Goal: Information Seeking & Learning: Understand process/instructions

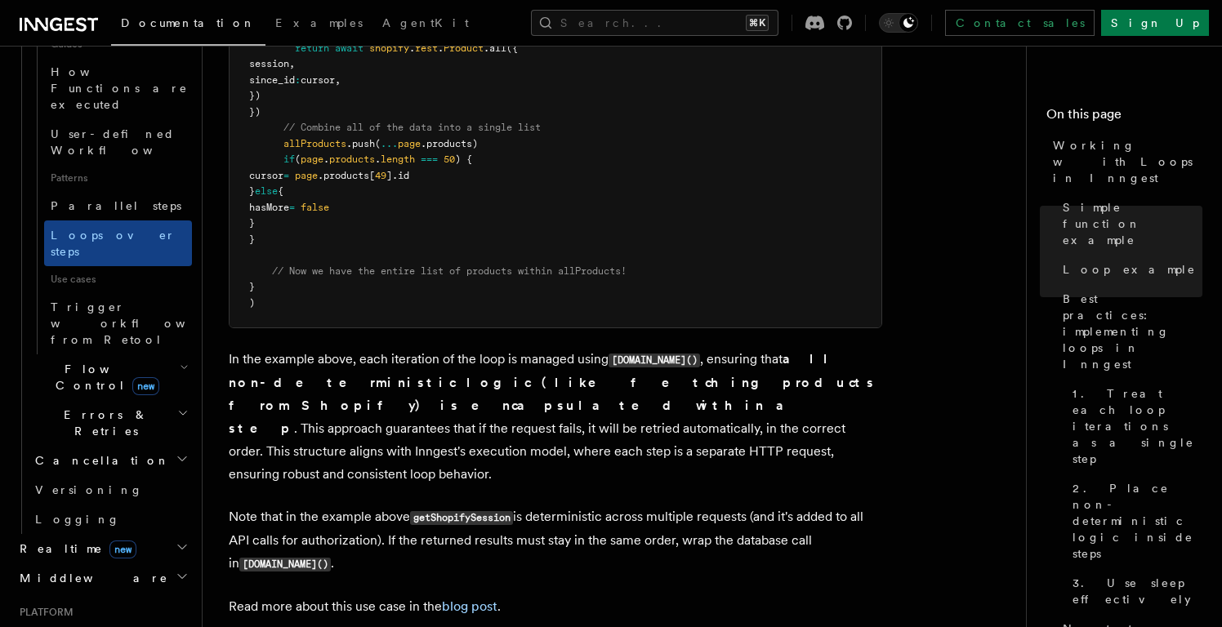
scroll to position [827, 0]
click at [105, 621] on h2 "Deployment" at bounding box center [102, 635] width 179 height 29
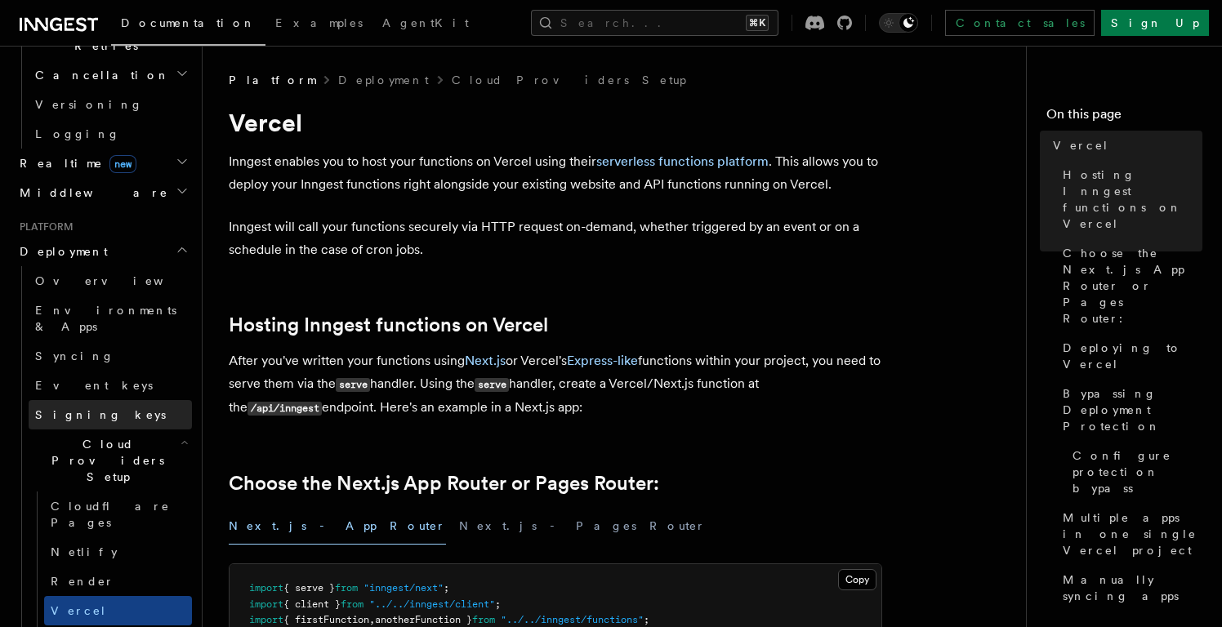
scroll to position [678, 0]
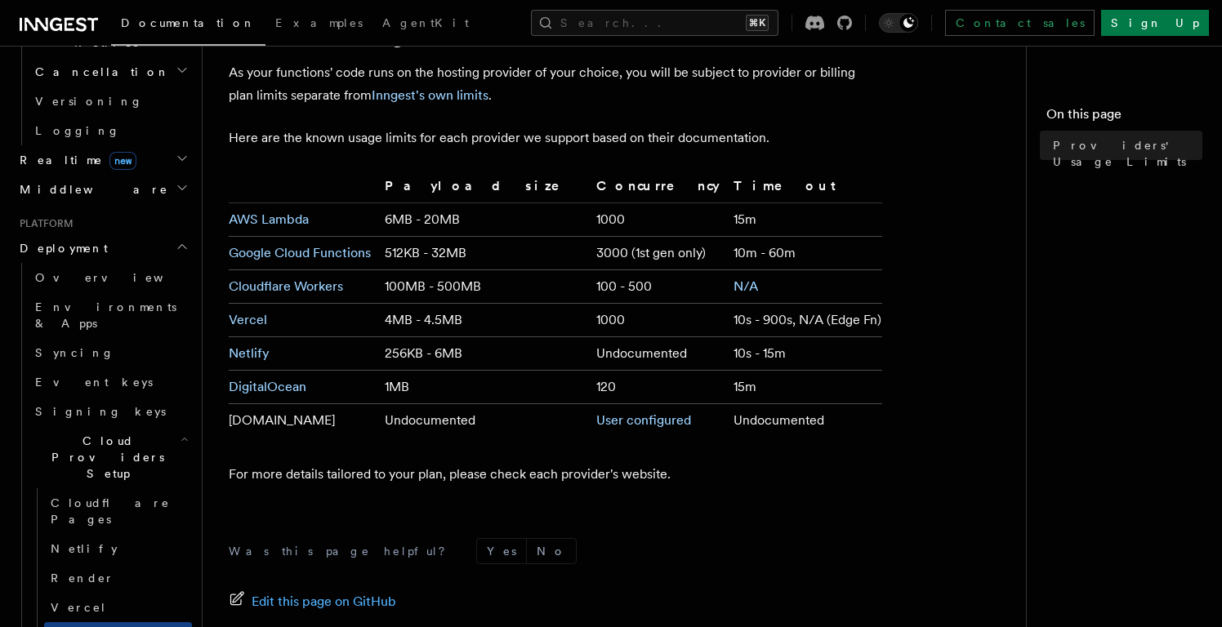
scroll to position [87, 0]
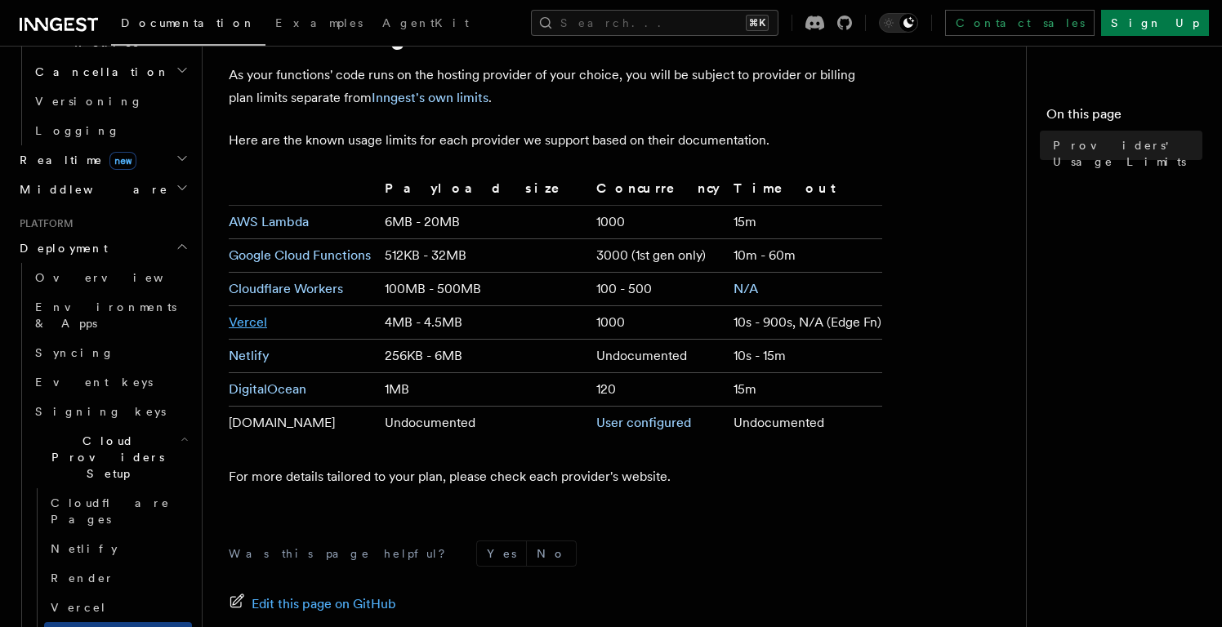
click at [249, 319] on link "Vercel" at bounding box center [248, 322] width 38 height 16
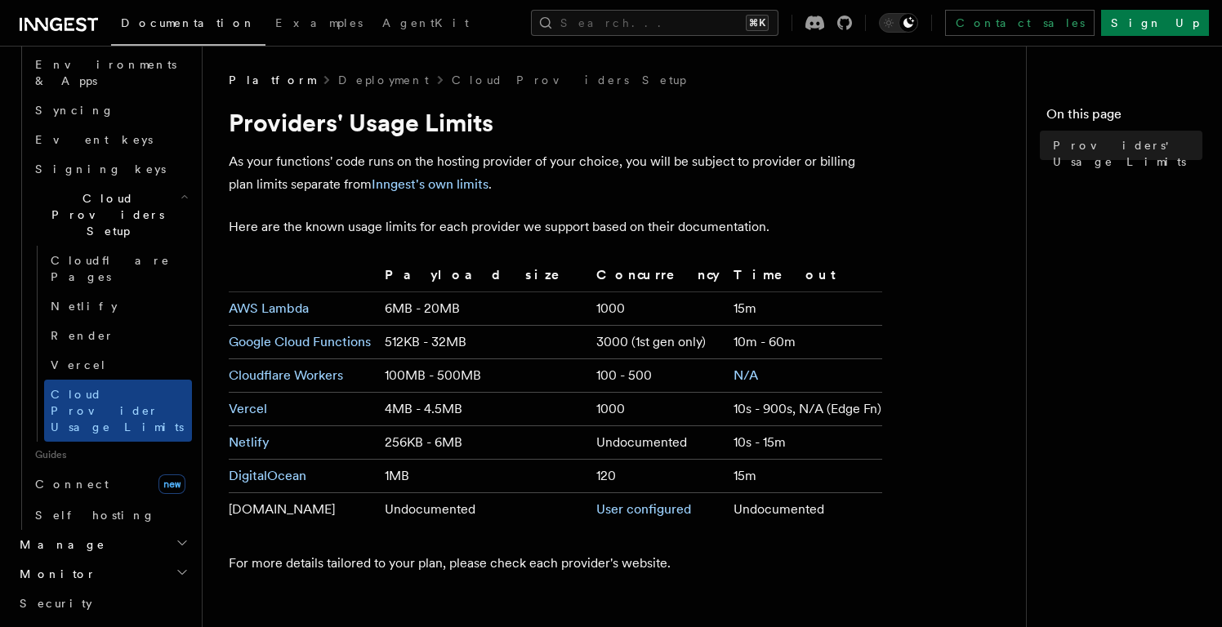
scroll to position [899, 0]
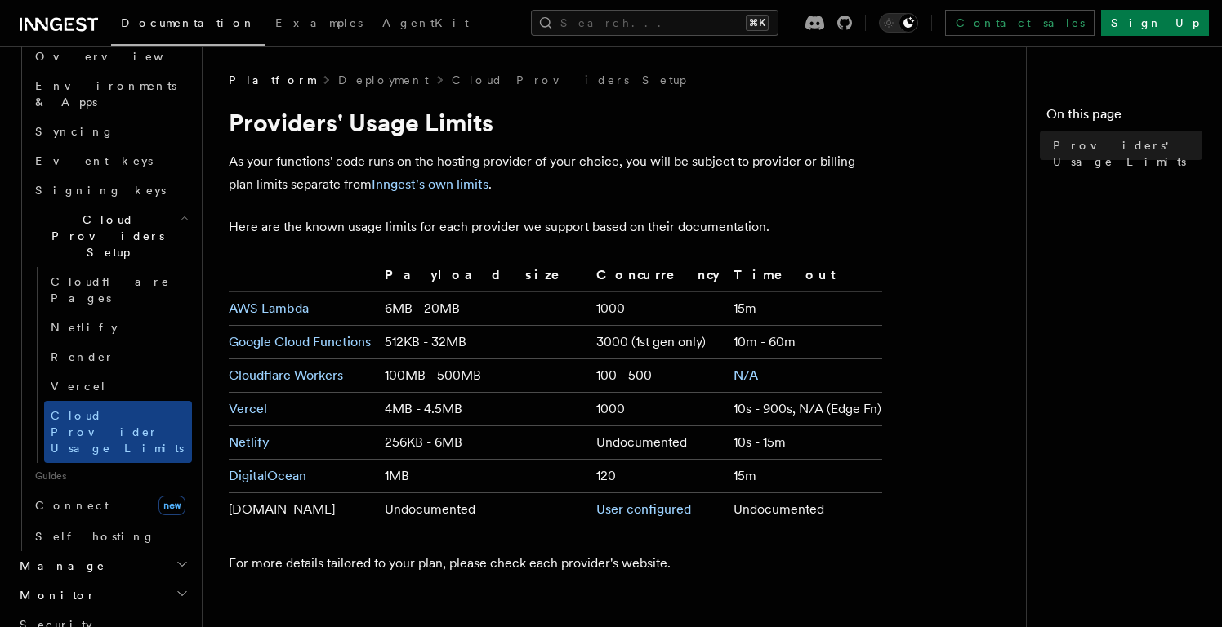
click at [177, 558] on icon "button" at bounding box center [182, 564] width 13 height 13
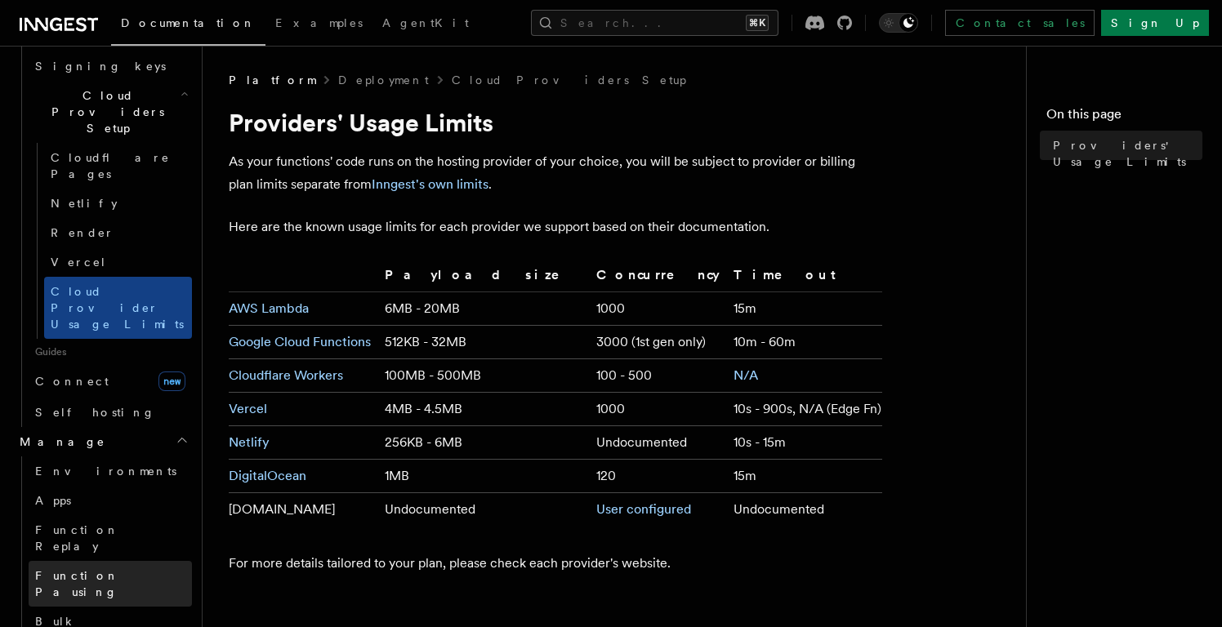
scroll to position [1025, 0]
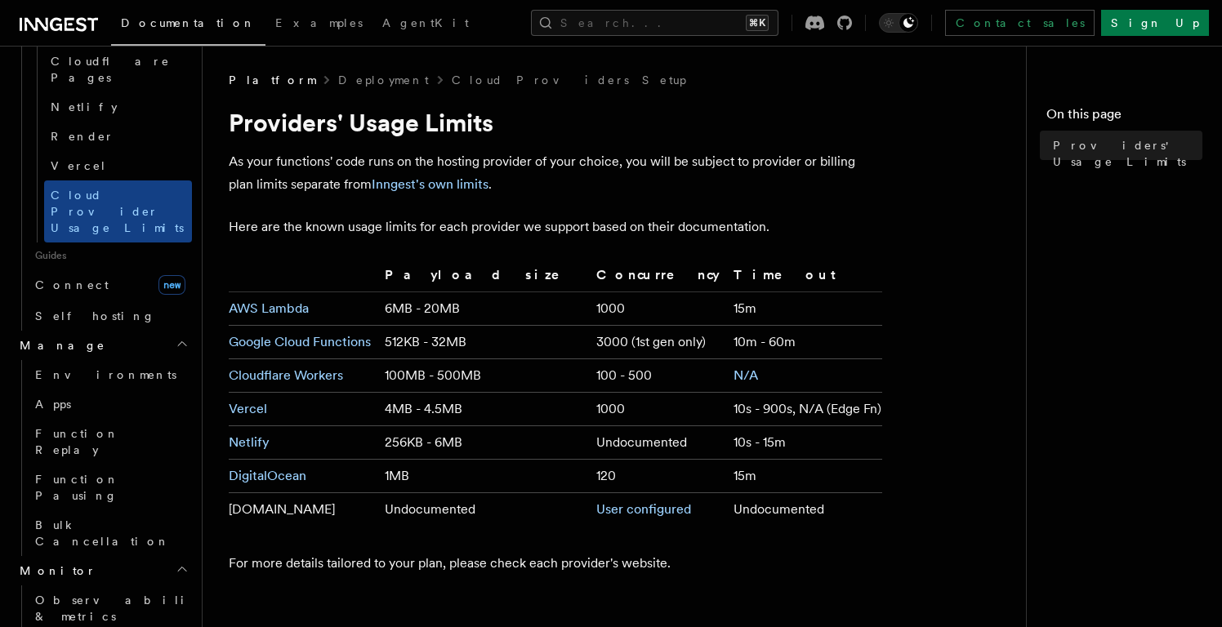
scroll to position [1173, 0]
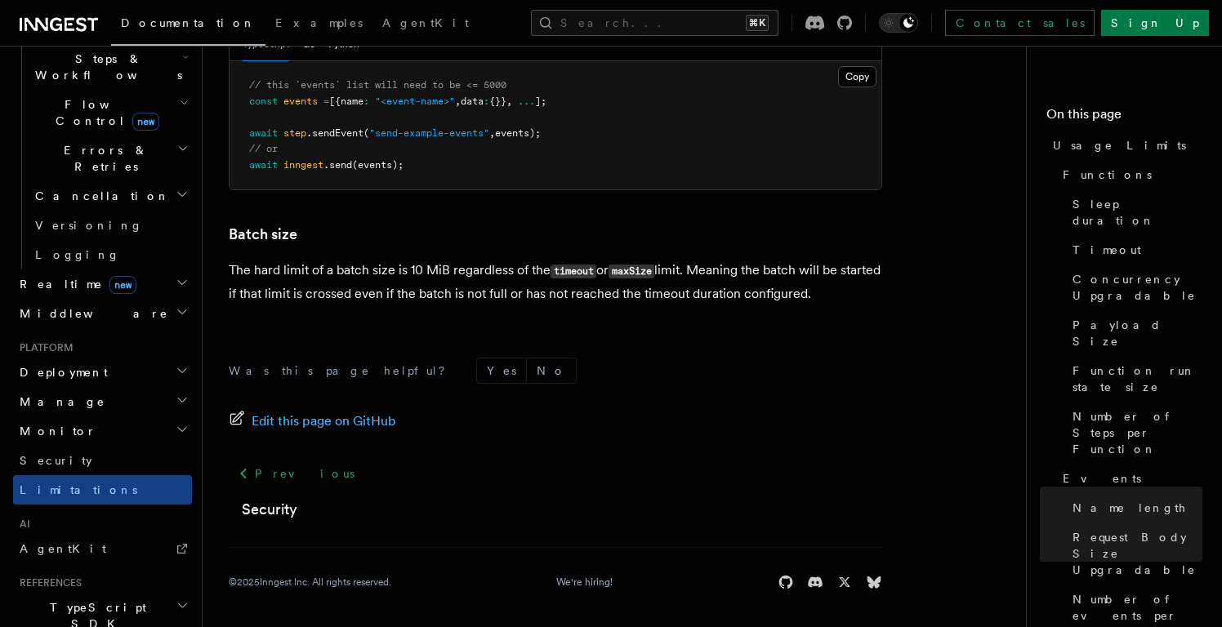
scroll to position [374, 0]
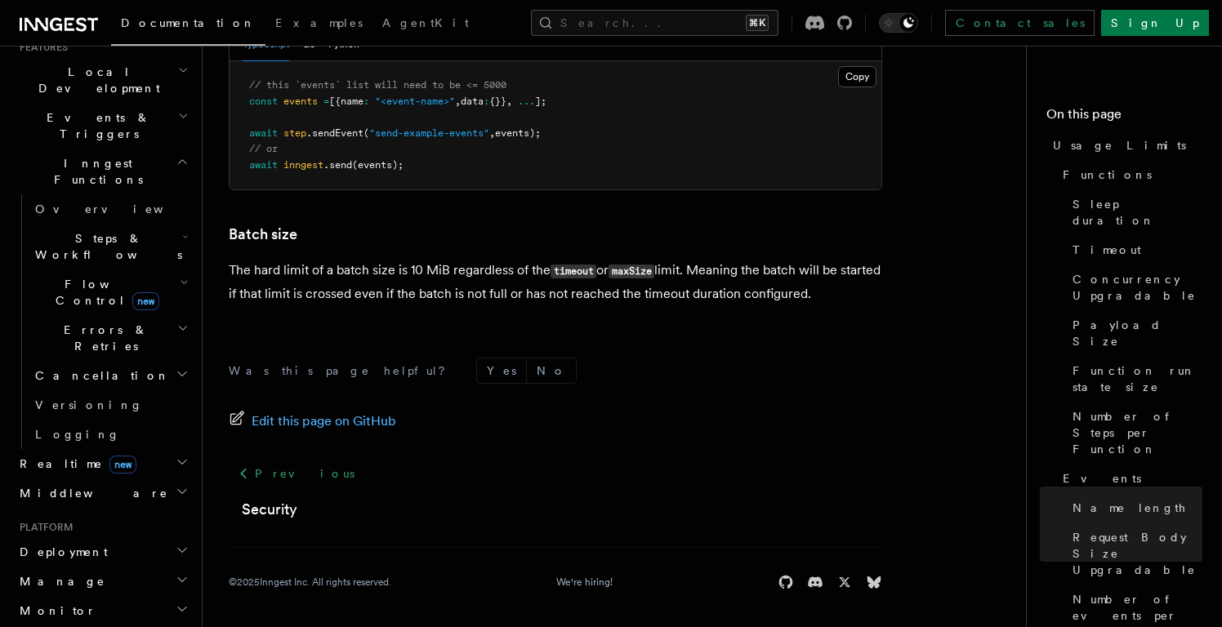
click at [146, 449] on h2 "Realtime new" at bounding box center [102, 463] width 179 height 29
click at [105, 554] on h2 "Middleware" at bounding box center [102, 568] width 179 height 29
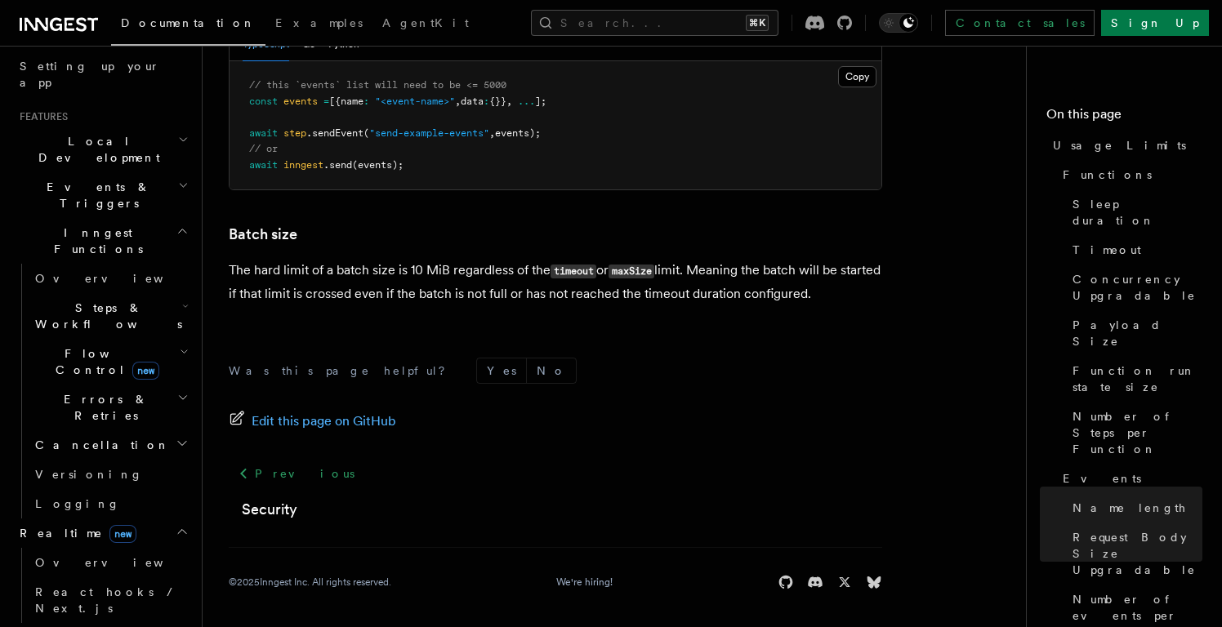
scroll to position [197, 0]
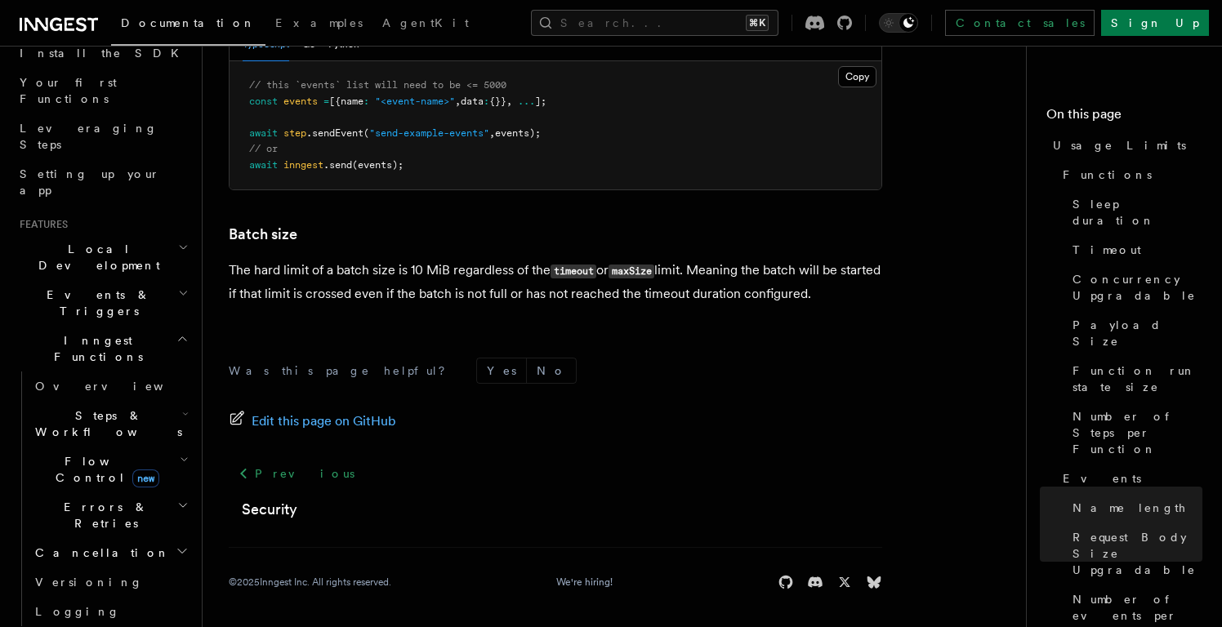
click at [136, 401] on h2 "Steps & Workflows" at bounding box center [110, 424] width 163 height 46
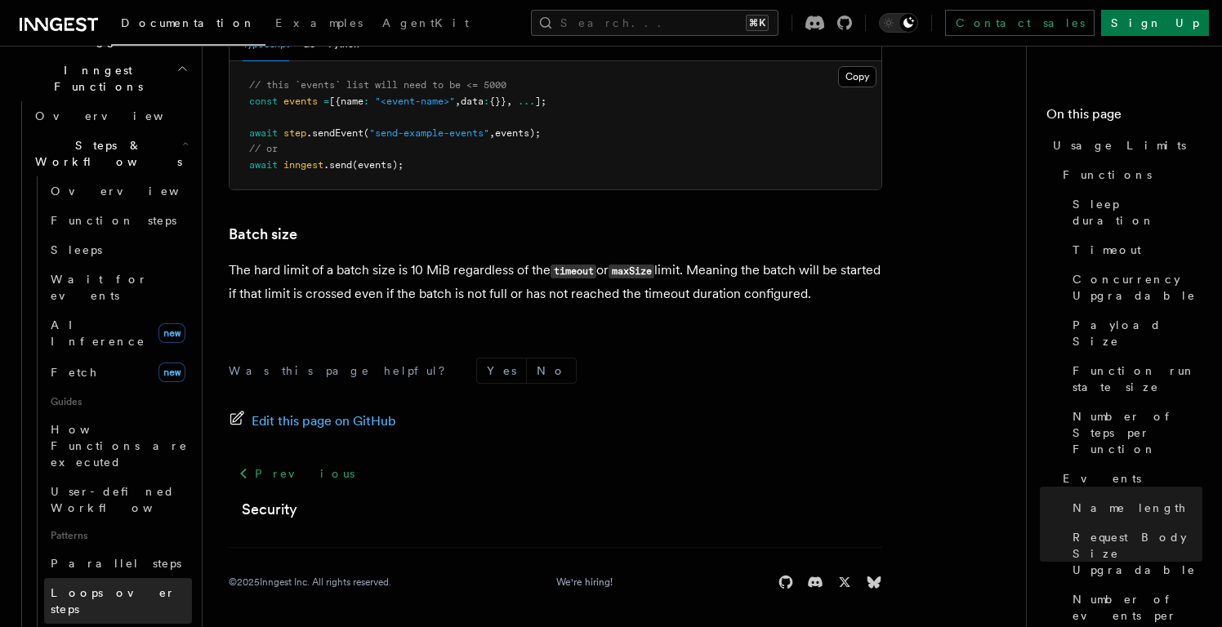
scroll to position [537, 0]
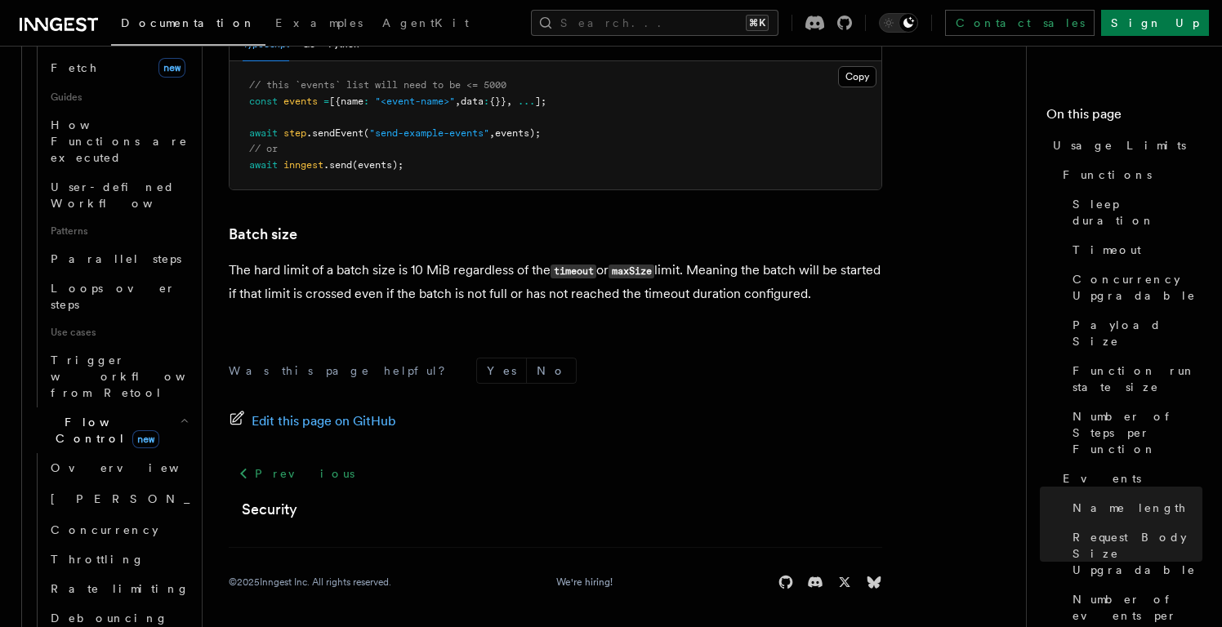
scroll to position [775, 0]
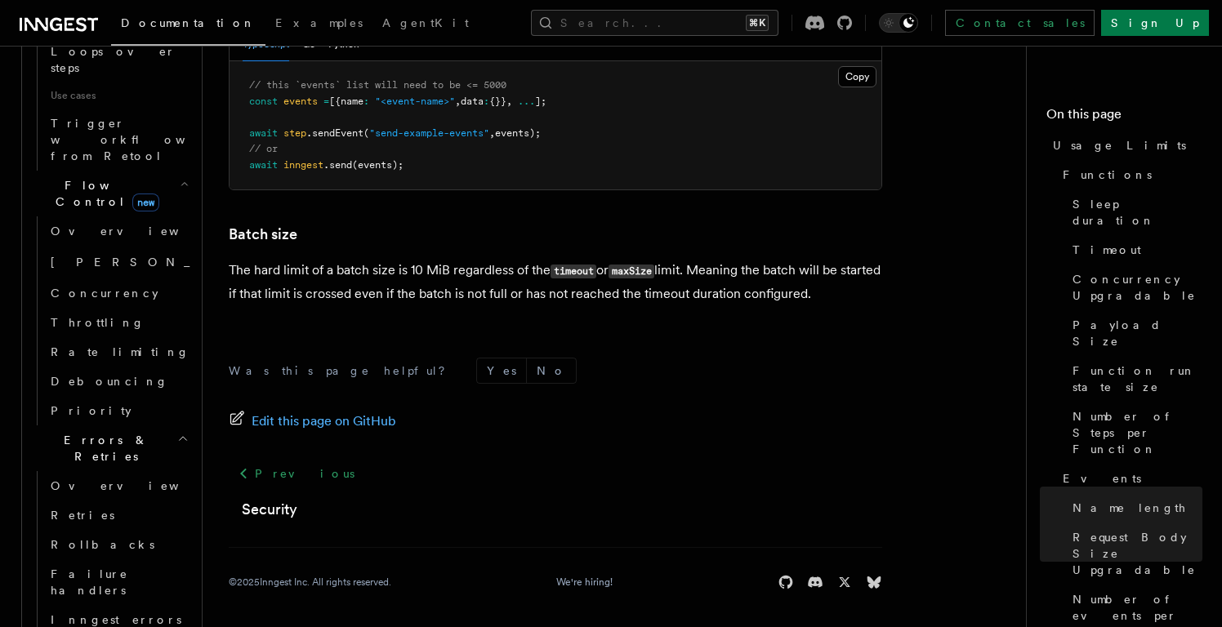
scroll to position [1010, 0]
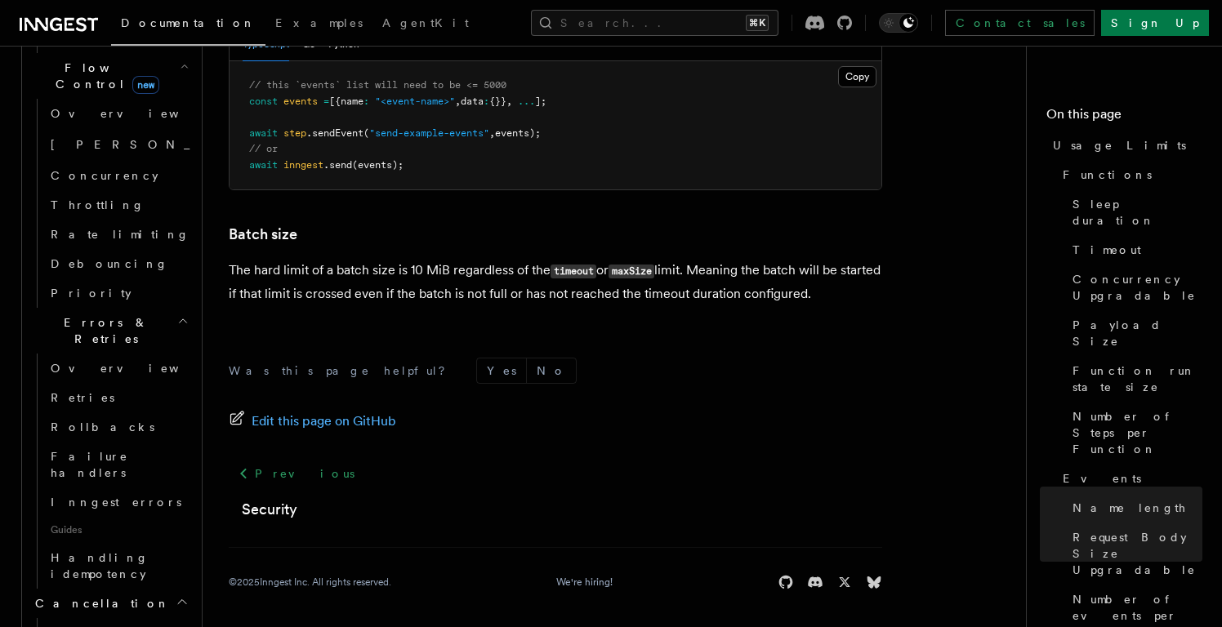
scroll to position [1165, 0]
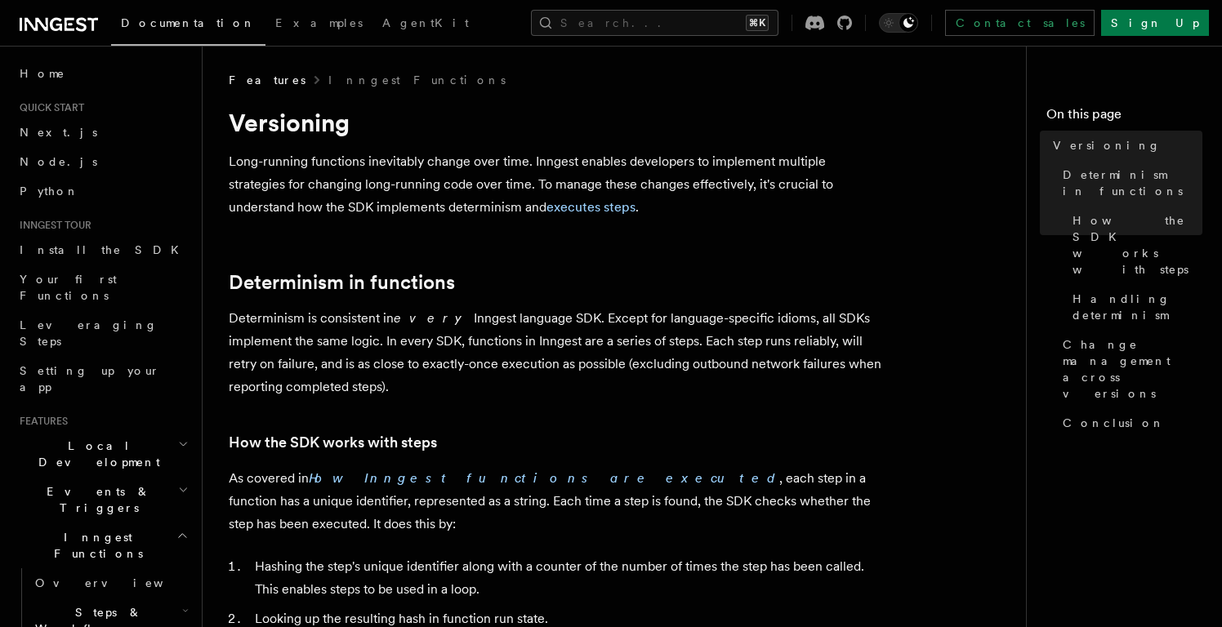
click at [71, 114] on span "Quick start" at bounding box center [48, 107] width 71 height 13
click at [62, 134] on link "Next.js" at bounding box center [102, 132] width 179 height 29
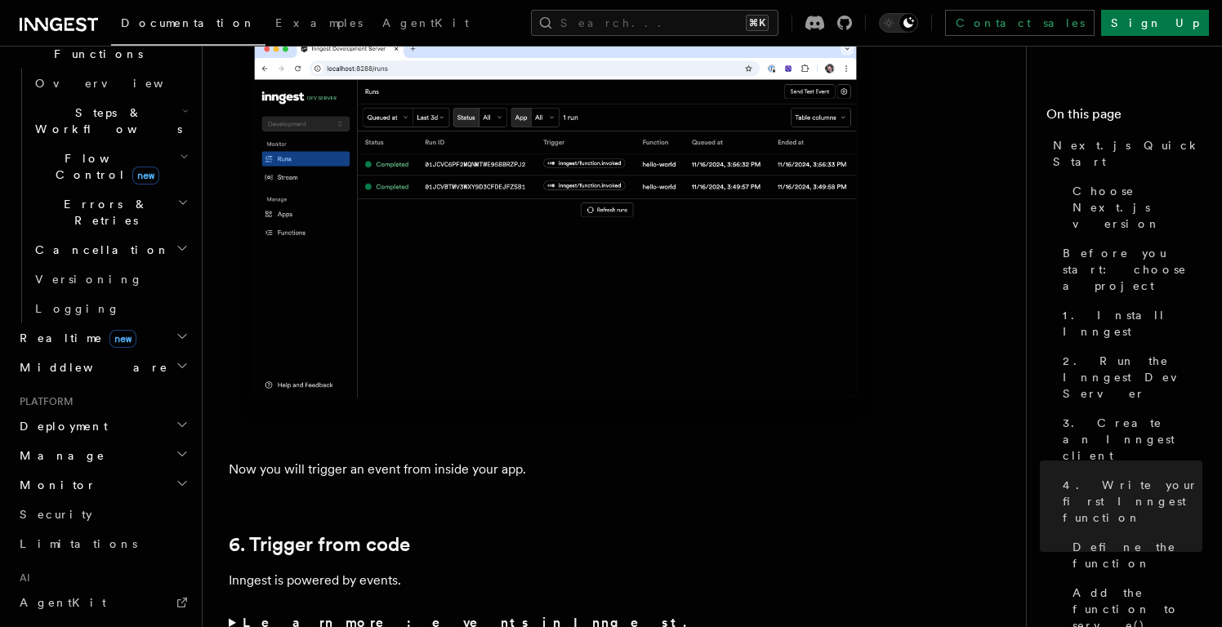
scroll to position [501, 0]
click at [74, 417] on span "Deployment" at bounding box center [60, 425] width 95 height 16
click at [158, 604] on h2 "Cloud Providers Setup" at bounding box center [110, 635] width 163 height 62
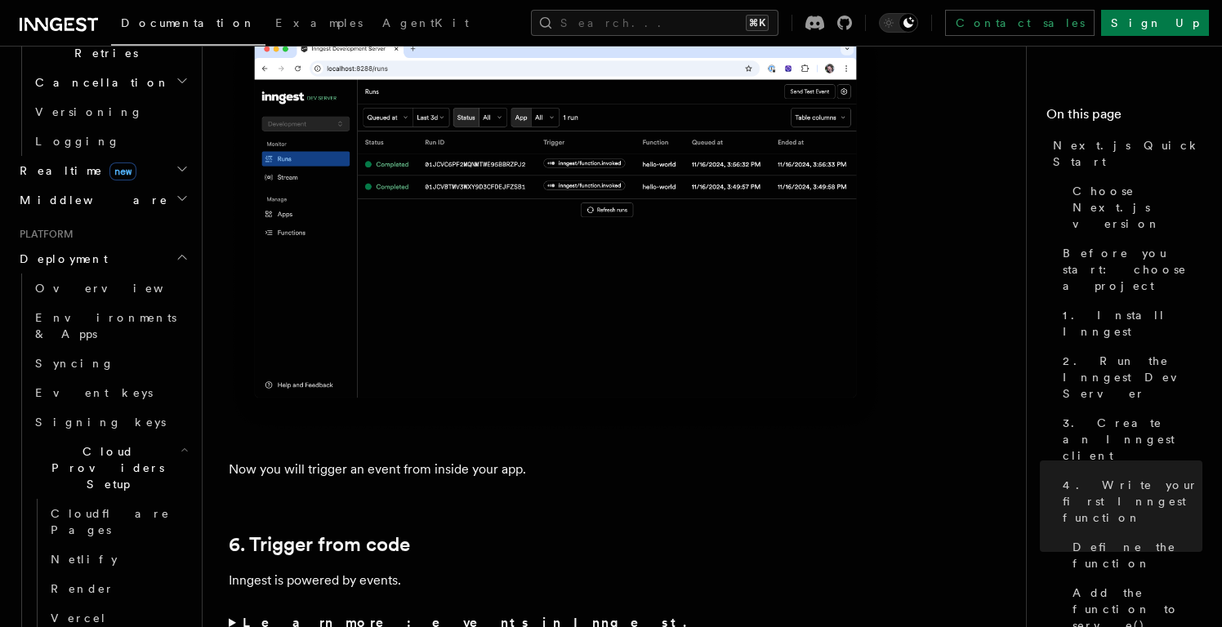
scroll to position [669, 0]
click at [87, 602] on link "Vercel" at bounding box center [118, 616] width 148 height 29
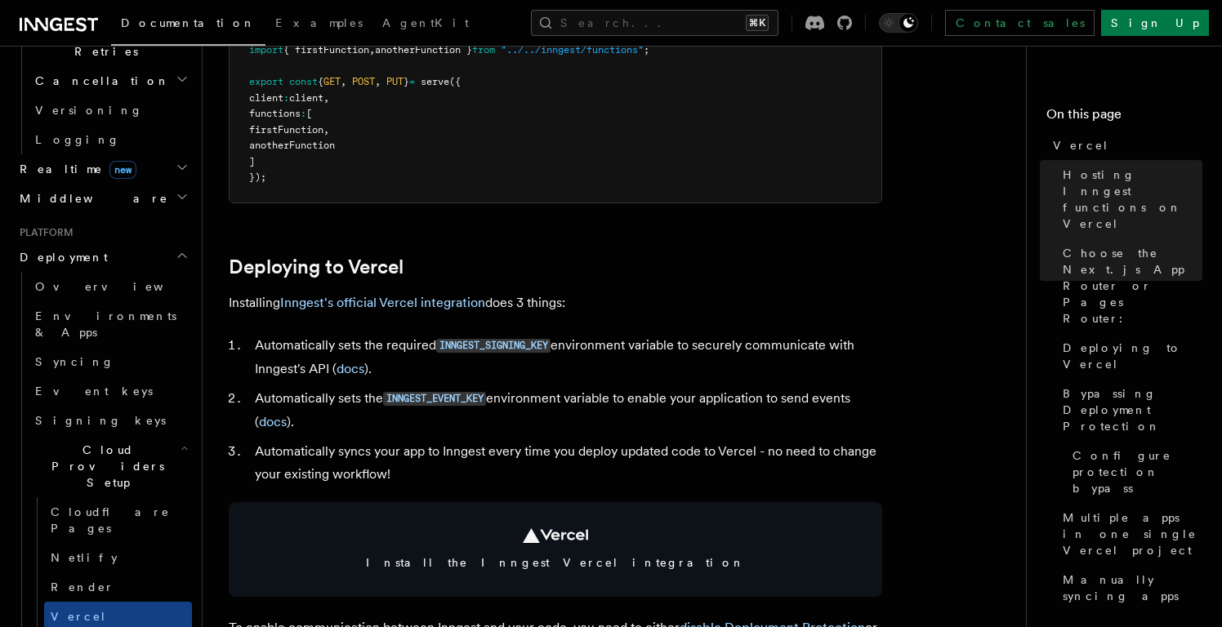
scroll to position [572, 0]
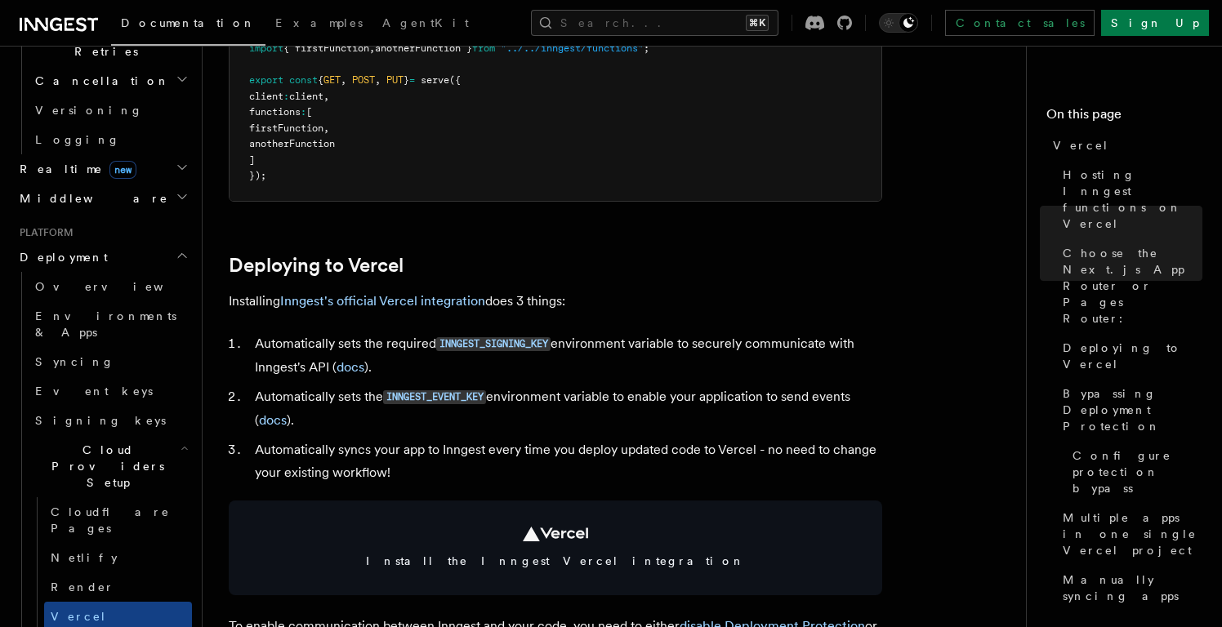
click at [559, 394] on li "Automatically sets the INNGEST_EVENT_KEY environment variable to enable your ap…" at bounding box center [566, 408] width 632 height 47
drag, startPoint x: 461, startPoint y: 444, endPoint x: 607, endPoint y: 439, distance: 146.3
click at [607, 439] on li "Automatically syncs your app to Inngest every time you deploy updated code to V…" at bounding box center [566, 462] width 632 height 46
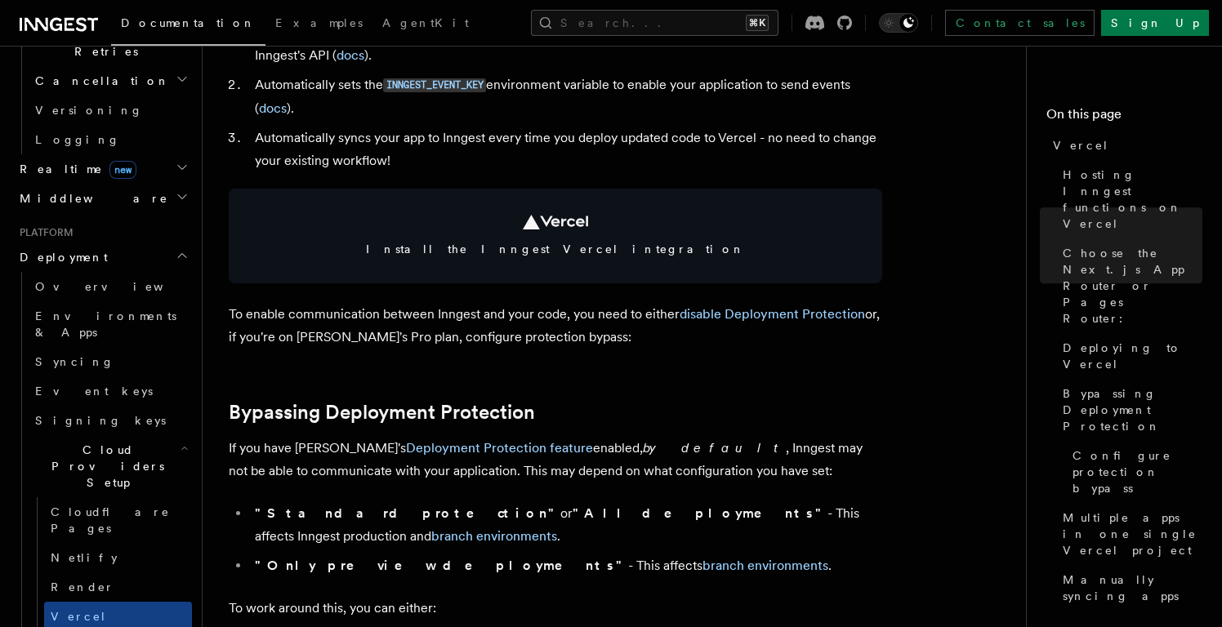
scroll to position [902, 0]
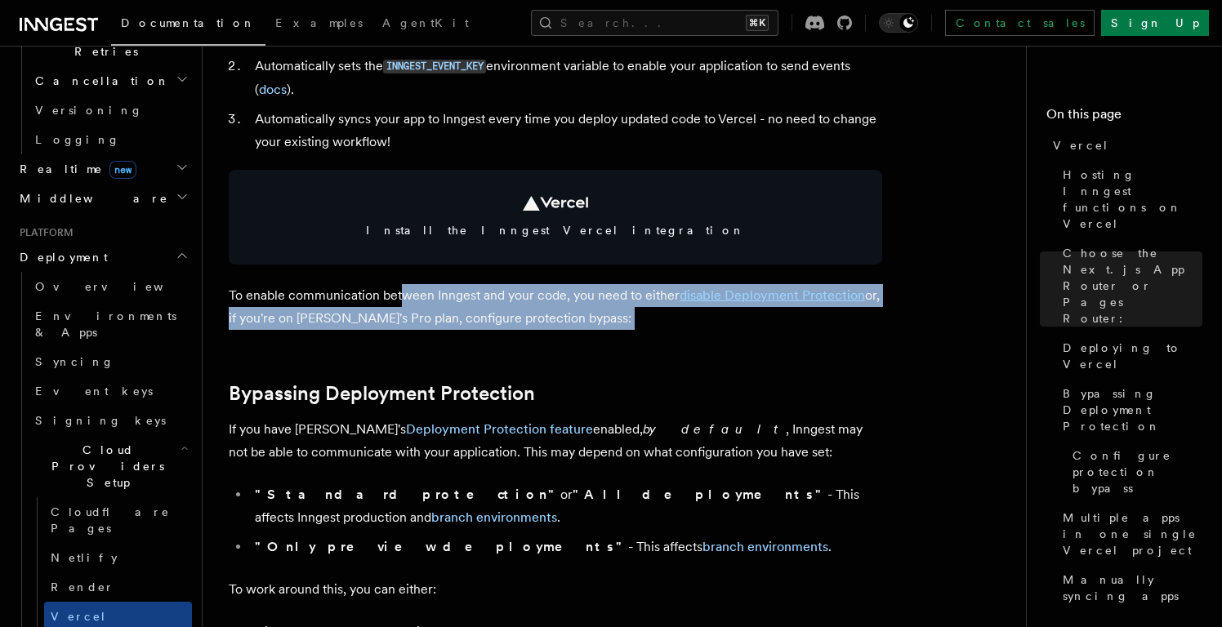
drag, startPoint x: 402, startPoint y: 292, endPoint x: 546, endPoint y: 331, distance: 149.6
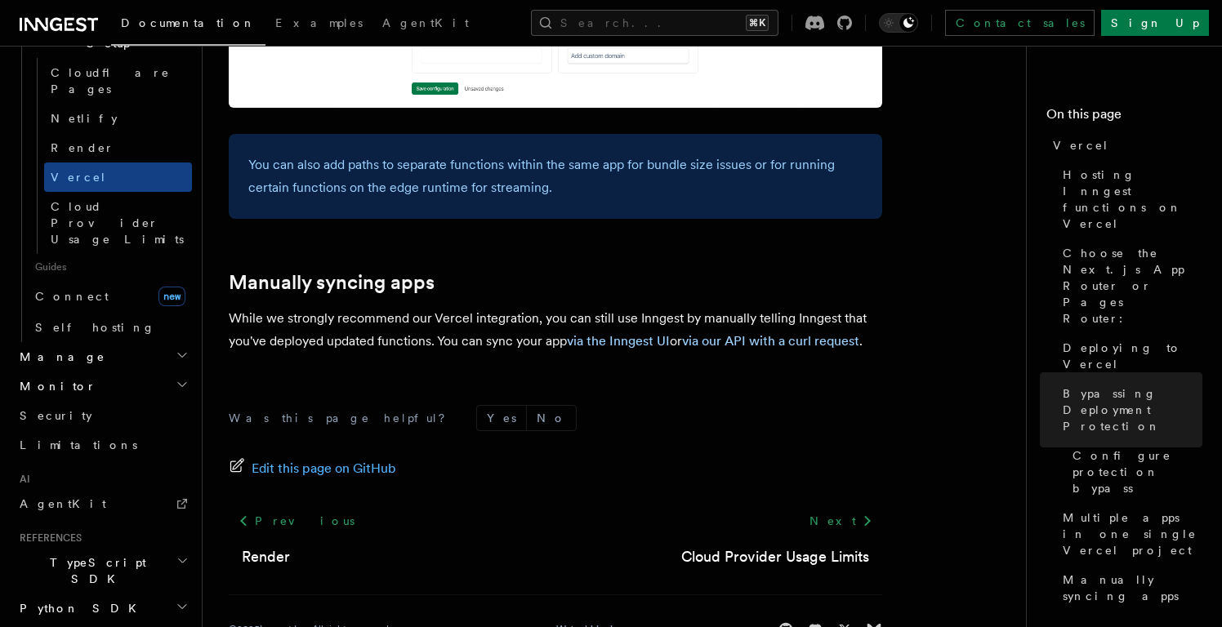
scroll to position [1107, 0]
click at [179, 555] on icon "button" at bounding box center [182, 561] width 12 height 13
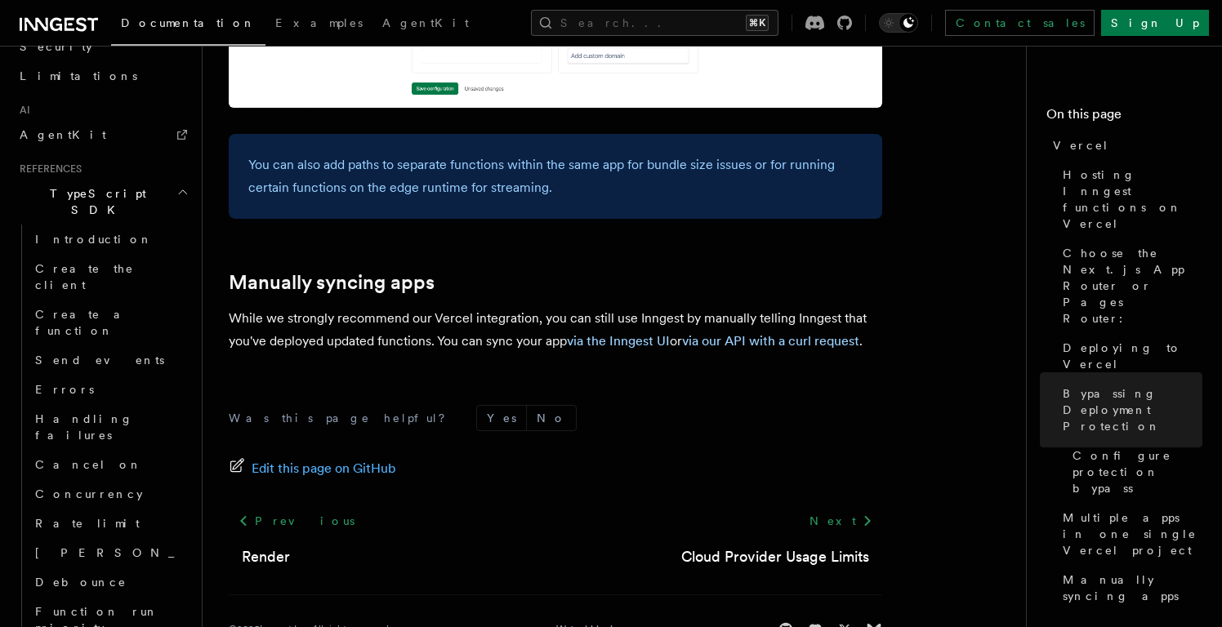
scroll to position [1493, 0]
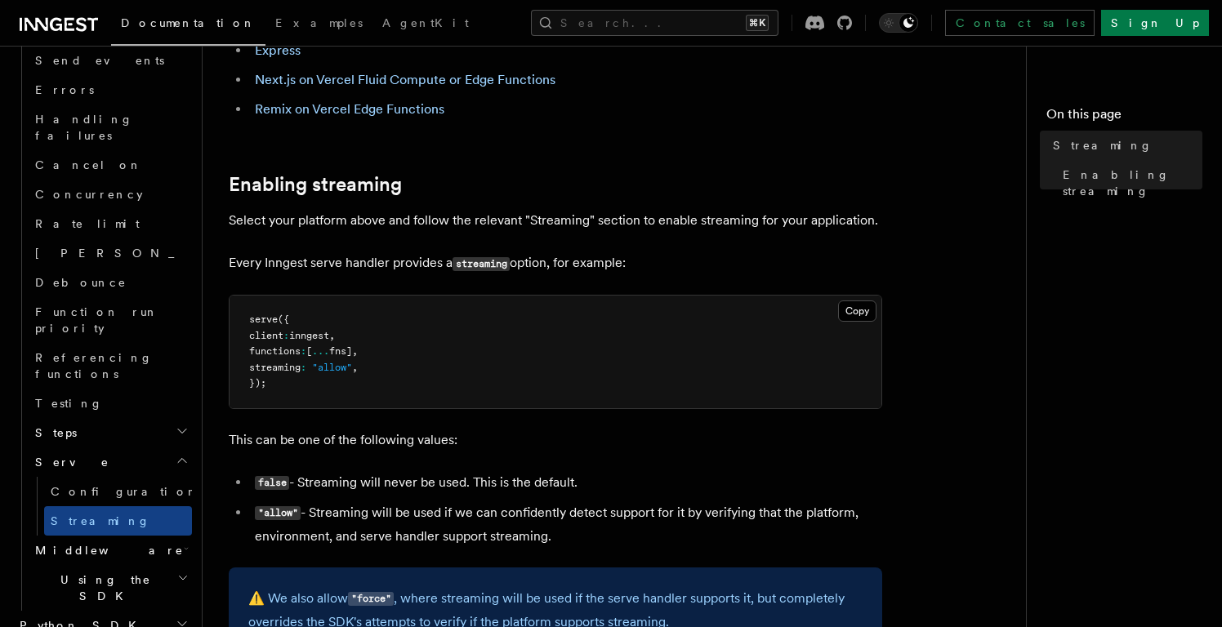
scroll to position [80, 0]
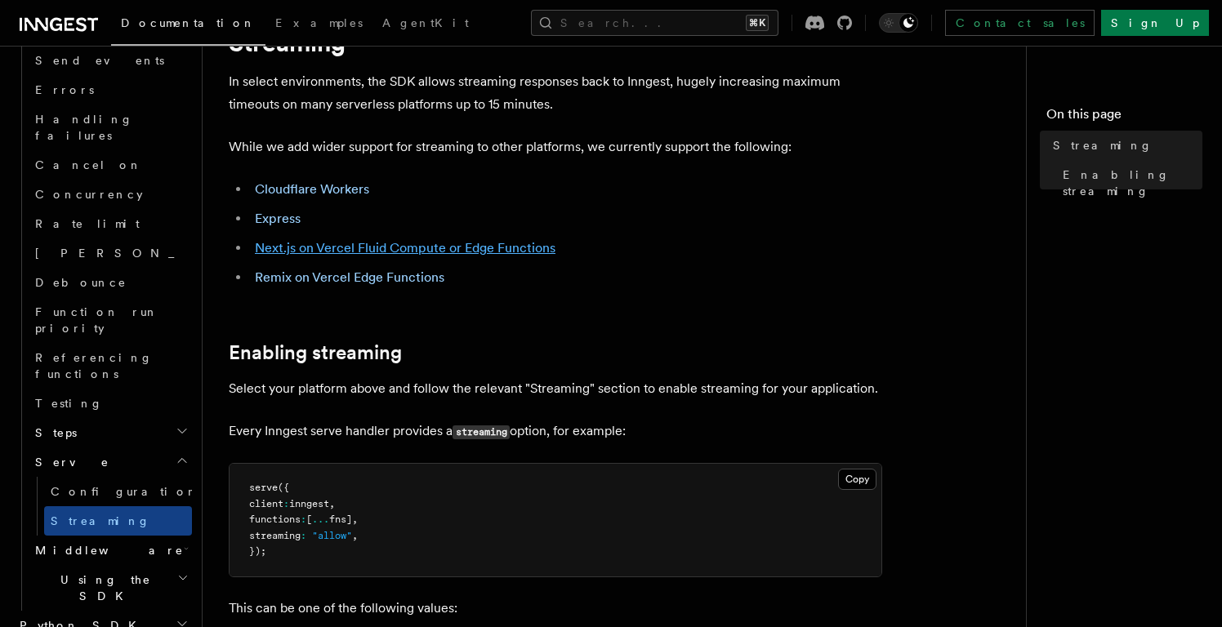
click at [454, 245] on link "Next.js on Vercel Fluid Compute or Edge Functions" at bounding box center [405, 248] width 301 height 16
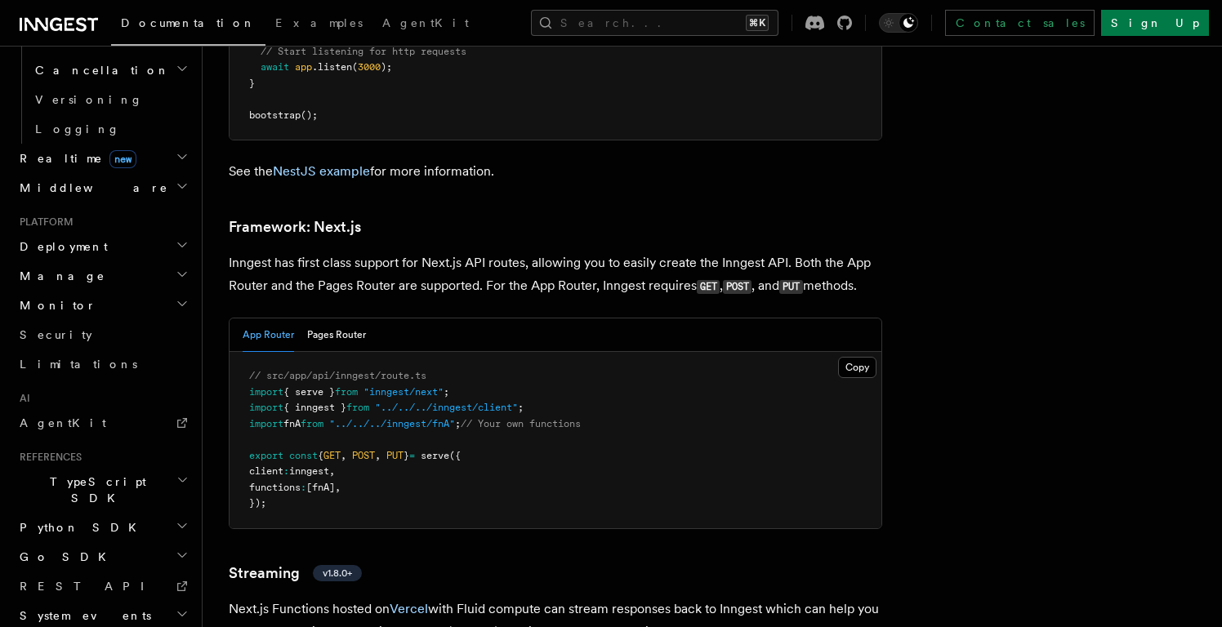
scroll to position [10240, 0]
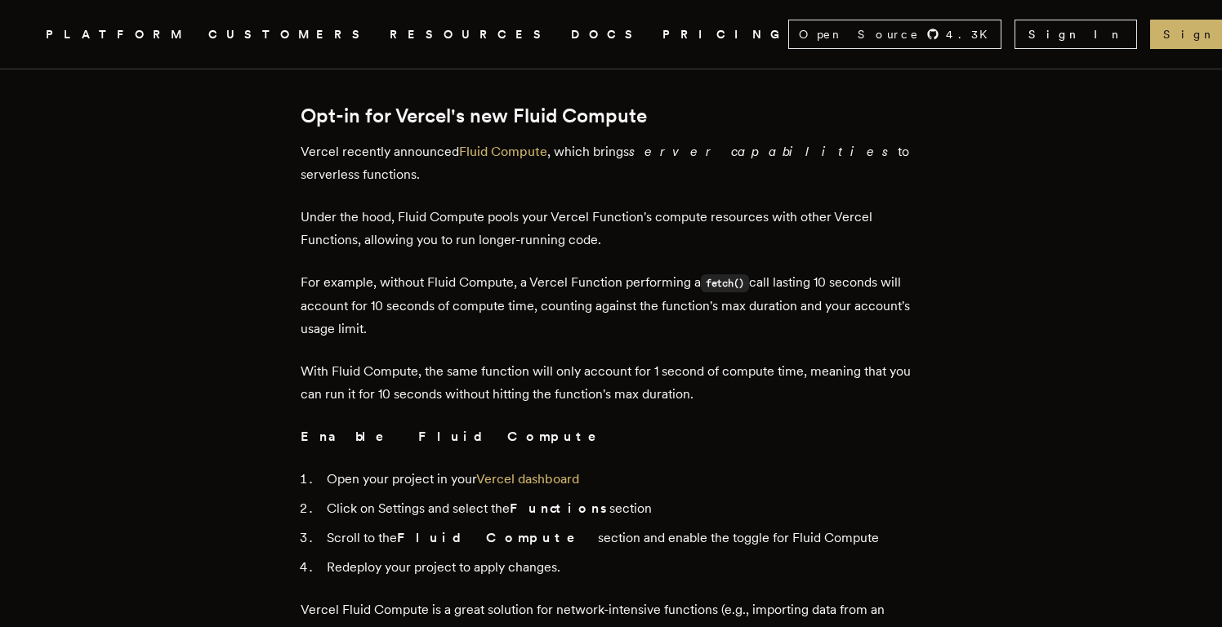
scroll to position [1535, 0]
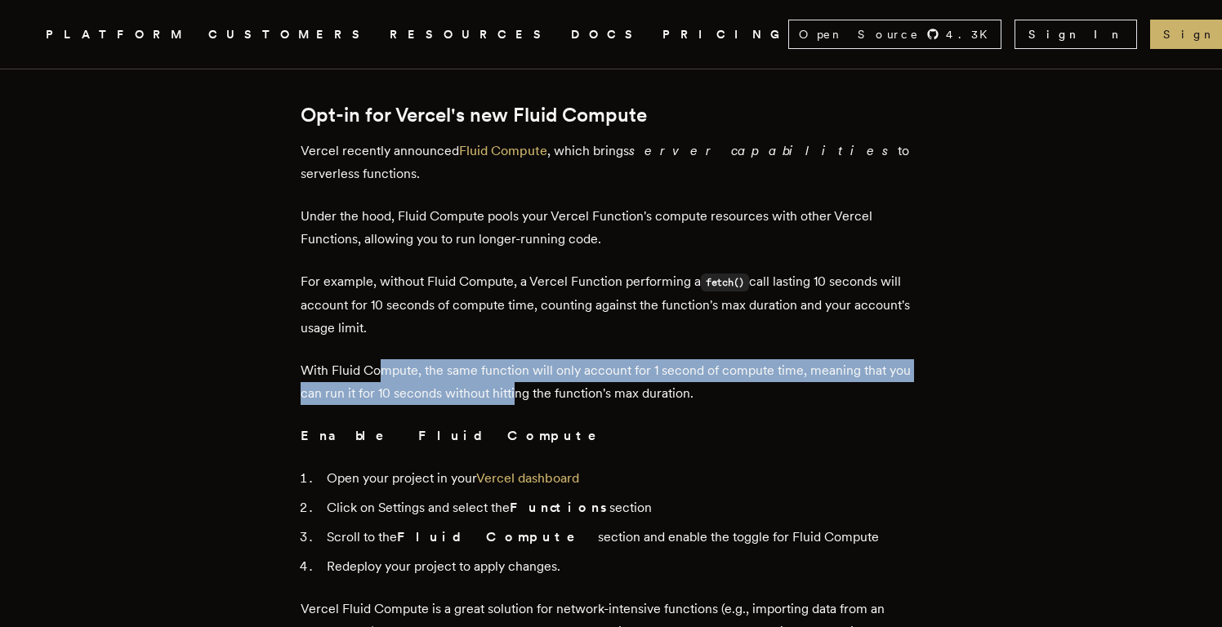
drag, startPoint x: 387, startPoint y: 283, endPoint x: 519, endPoint y: 291, distance: 132.5
click at [519, 359] on p "With Fluid Compute, the same function will only account for 1 second of compute…" at bounding box center [611, 382] width 621 height 46
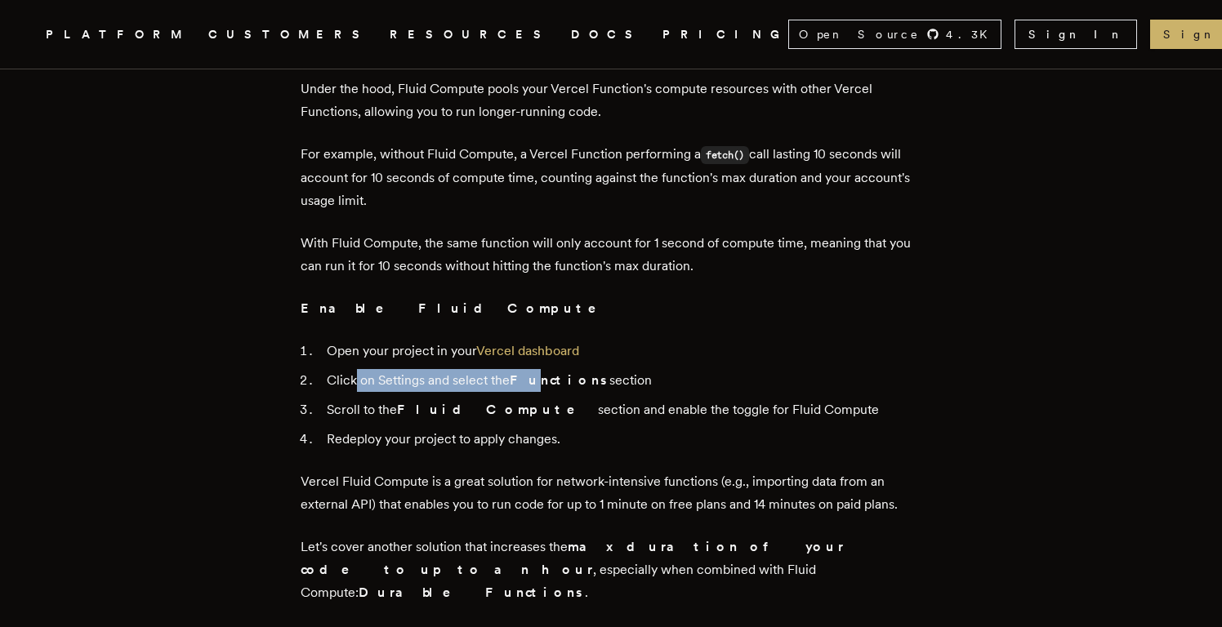
drag, startPoint x: 363, startPoint y: 289, endPoint x: 534, endPoint y: 290, distance: 170.7
click at [534, 369] on li "Click on Settings and select the Functions section" at bounding box center [621, 380] width 599 height 23
click at [534, 372] on strong "Functions" at bounding box center [560, 380] width 100 height 16
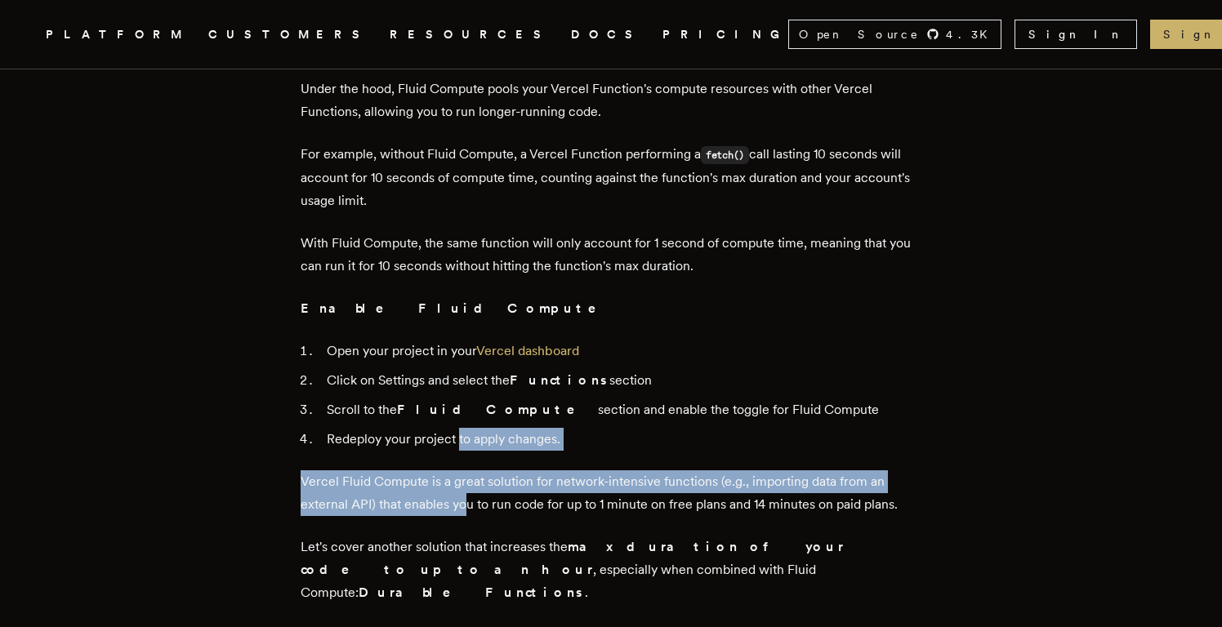
drag, startPoint x: 462, startPoint y: 348, endPoint x: 476, endPoint y: 401, distance: 54.9
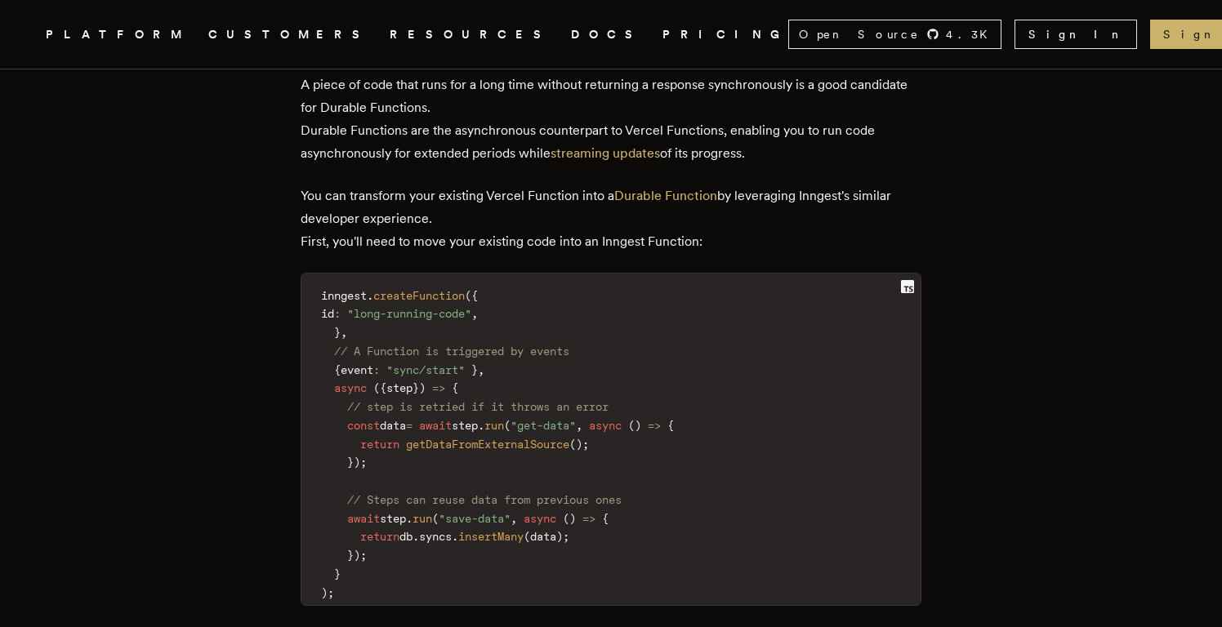
scroll to position [2012, 0]
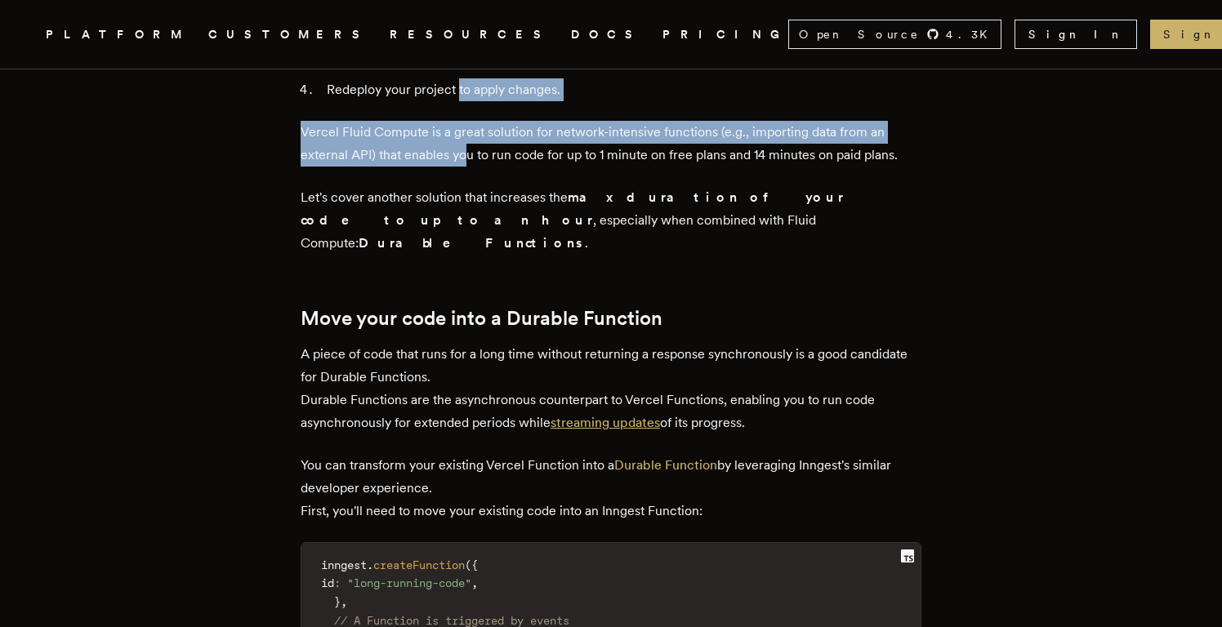
click at [626, 415] on link "streaming updates" at bounding box center [604, 423] width 109 height 16
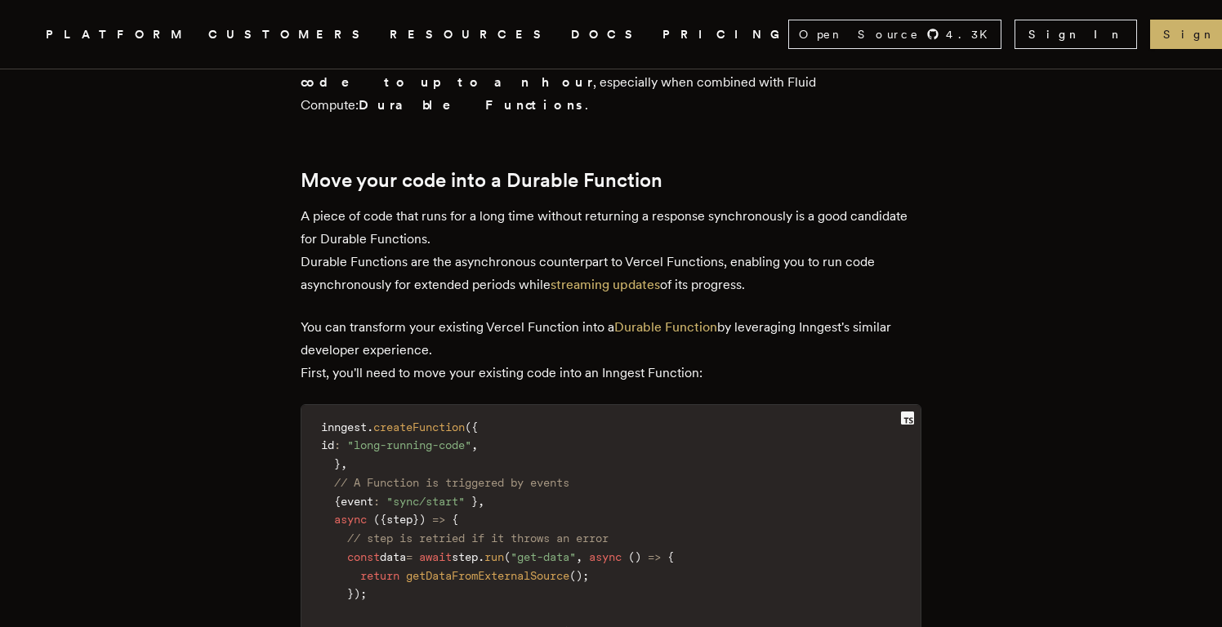
scroll to position [2093, 0]
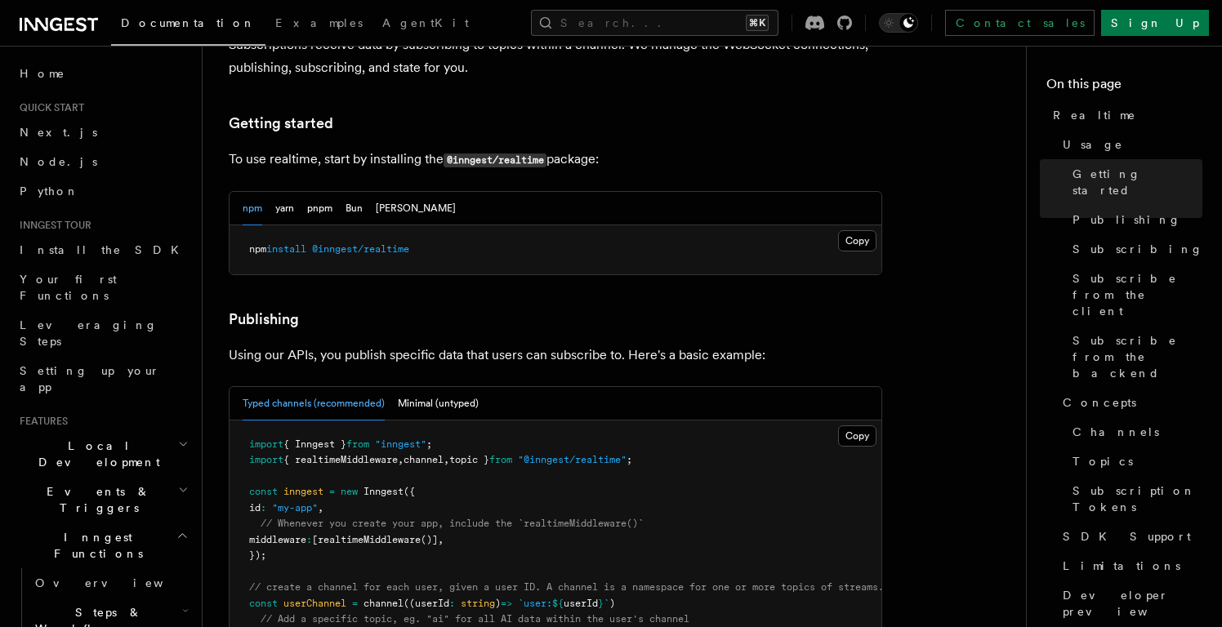
scroll to position [29, 0]
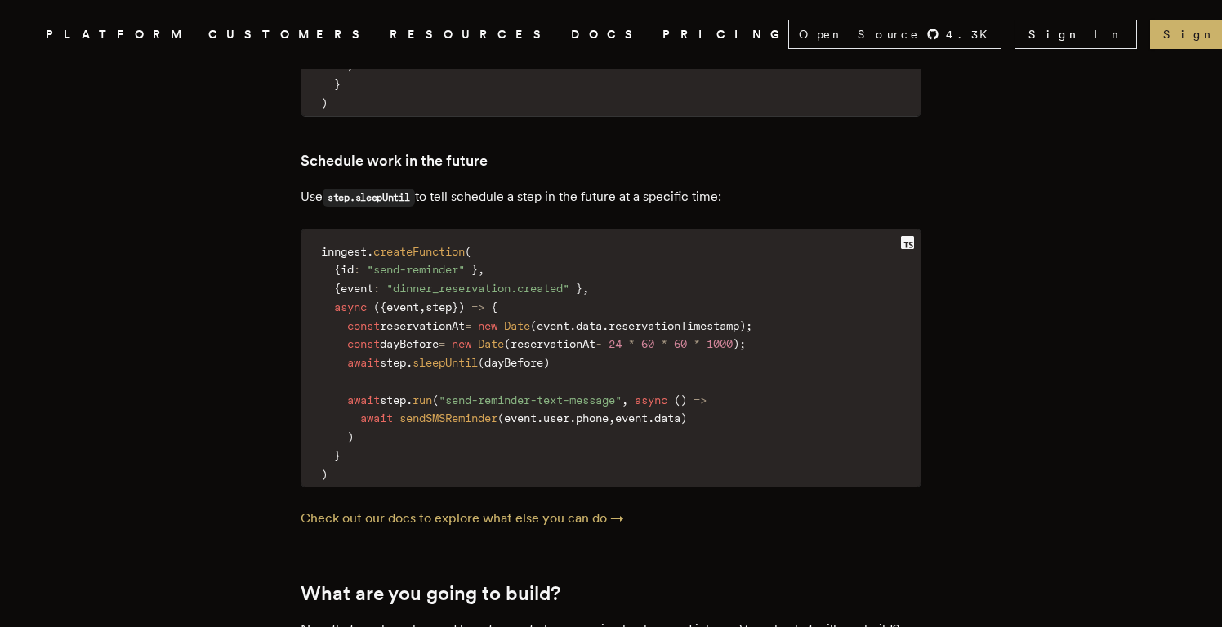
scroll to position [6496, 0]
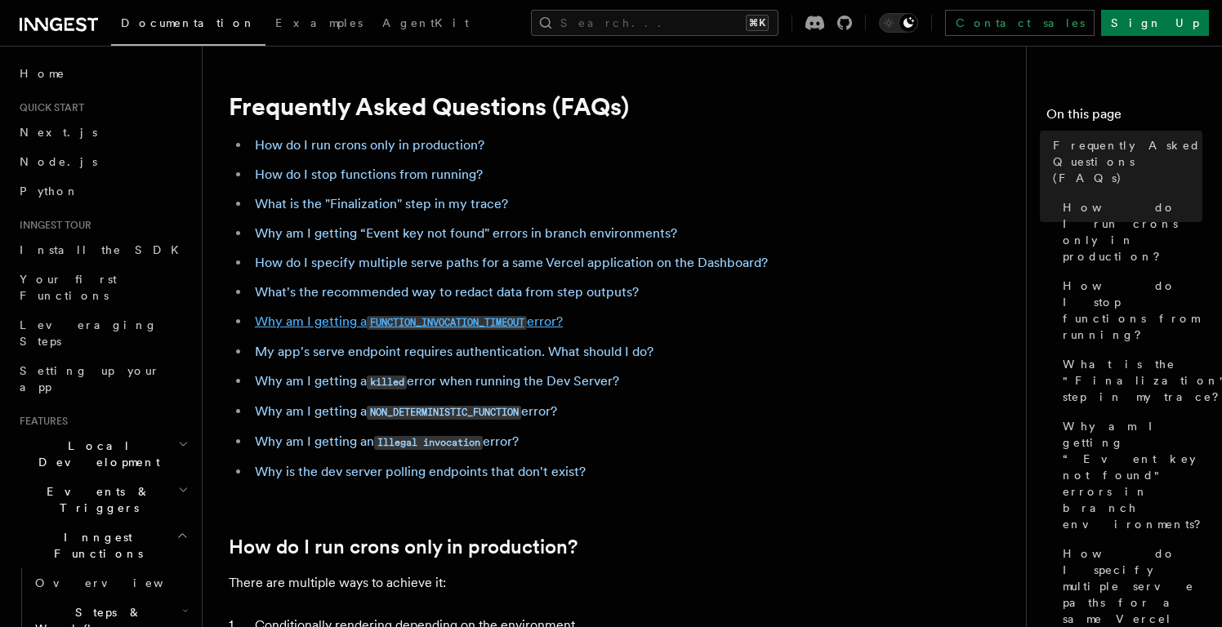
click at [511, 320] on code "FUNCTION_INVOCATION_TIMEOUT" at bounding box center [447, 323] width 160 height 14
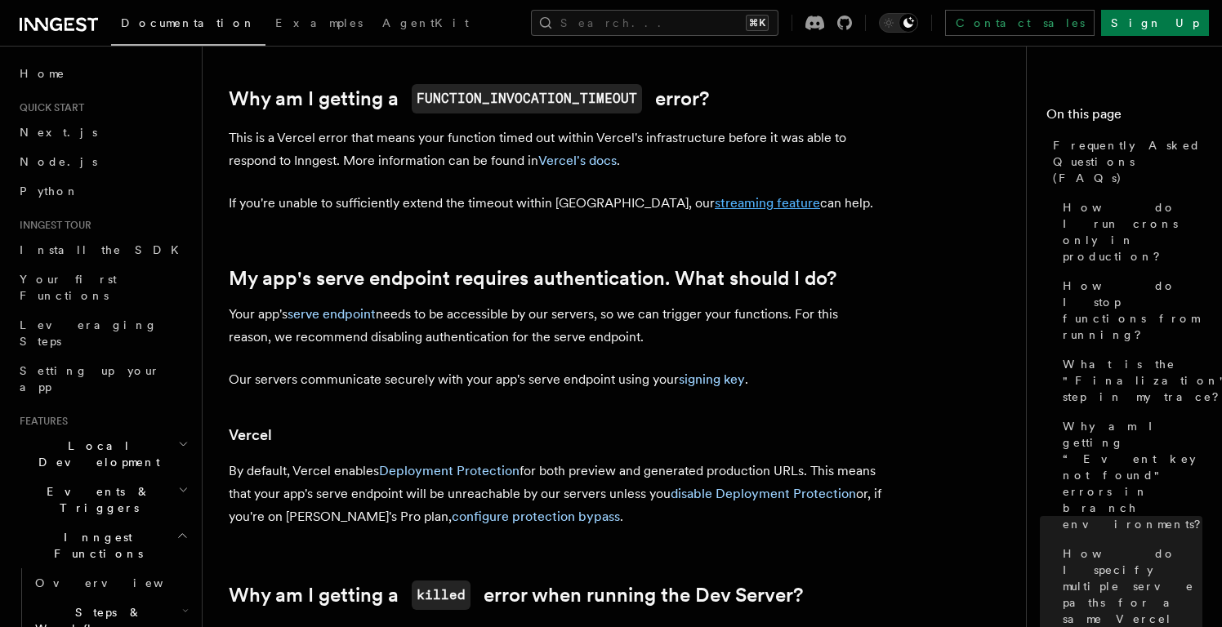
click at [715, 201] on link "streaming feature" at bounding box center [767, 203] width 105 height 16
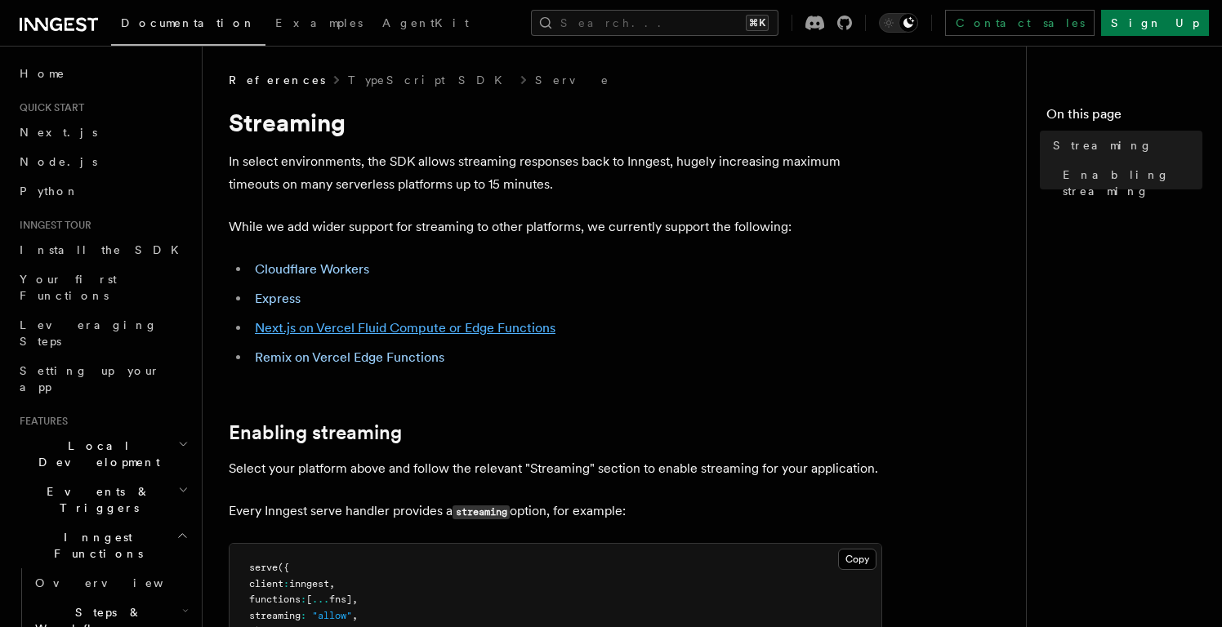
click at [449, 327] on link "Next.js on Vercel Fluid Compute or Edge Functions" at bounding box center [405, 328] width 301 height 16
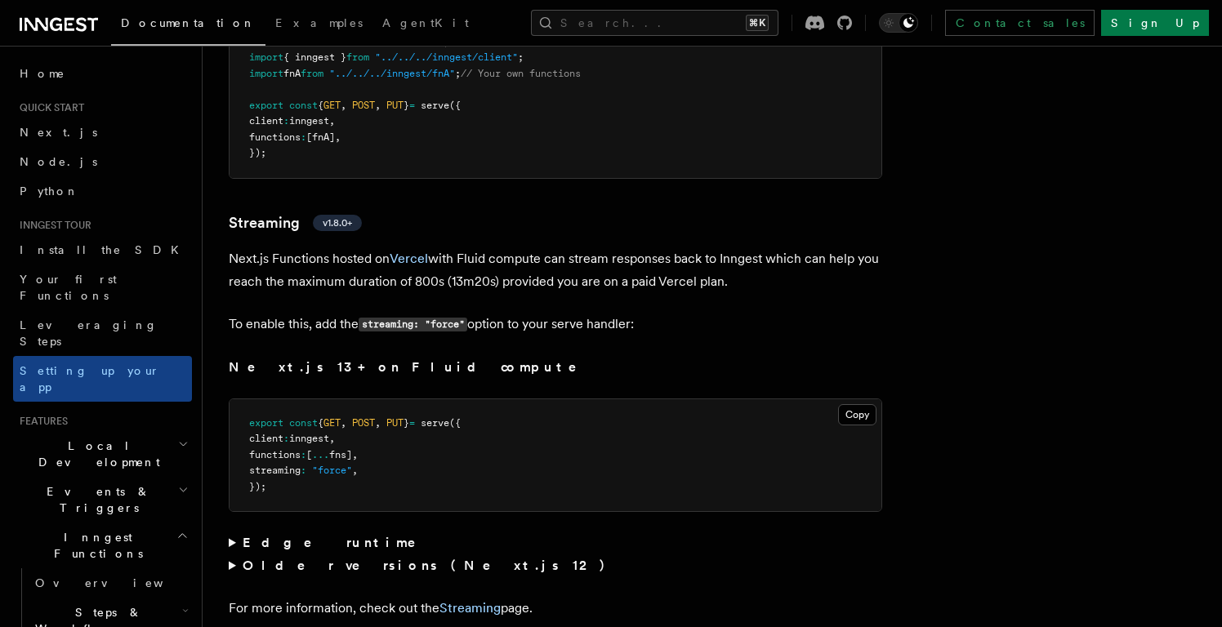
scroll to position [10274, 0]
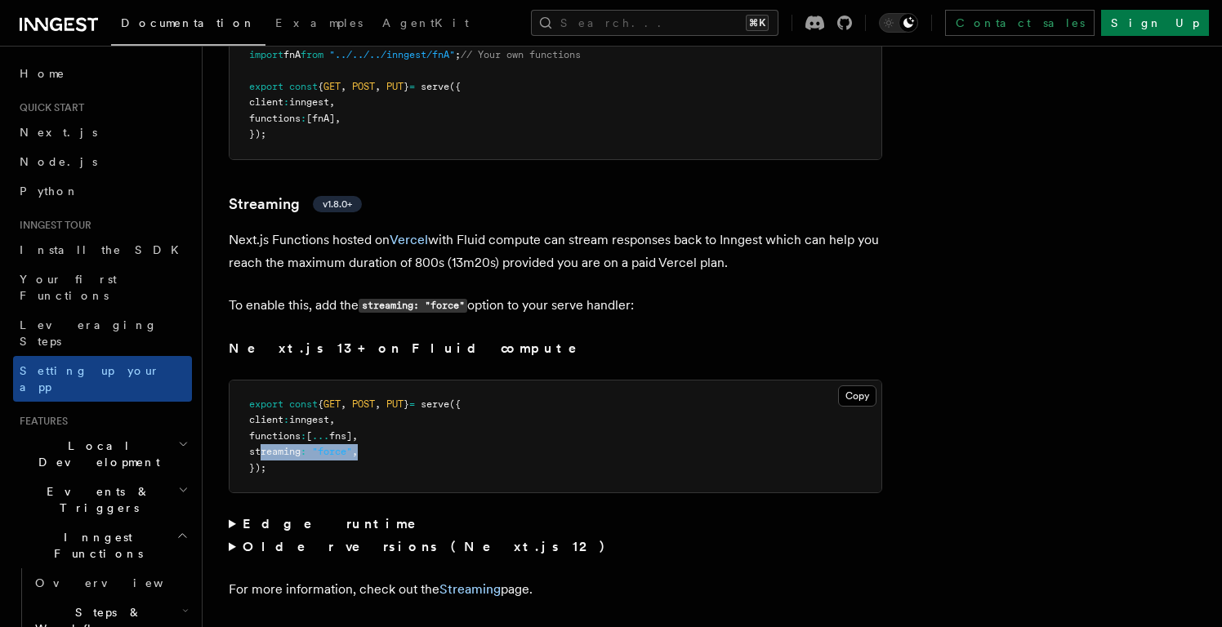
drag, startPoint x: 261, startPoint y: 311, endPoint x: 396, endPoint y: 311, distance: 134.8
click at [396, 381] on pre "export const { GET , POST , PUT } = serve ({ client : inngest , functions : [ .…" at bounding box center [555, 437] width 652 height 113
copy span "streaming : "force" ,"
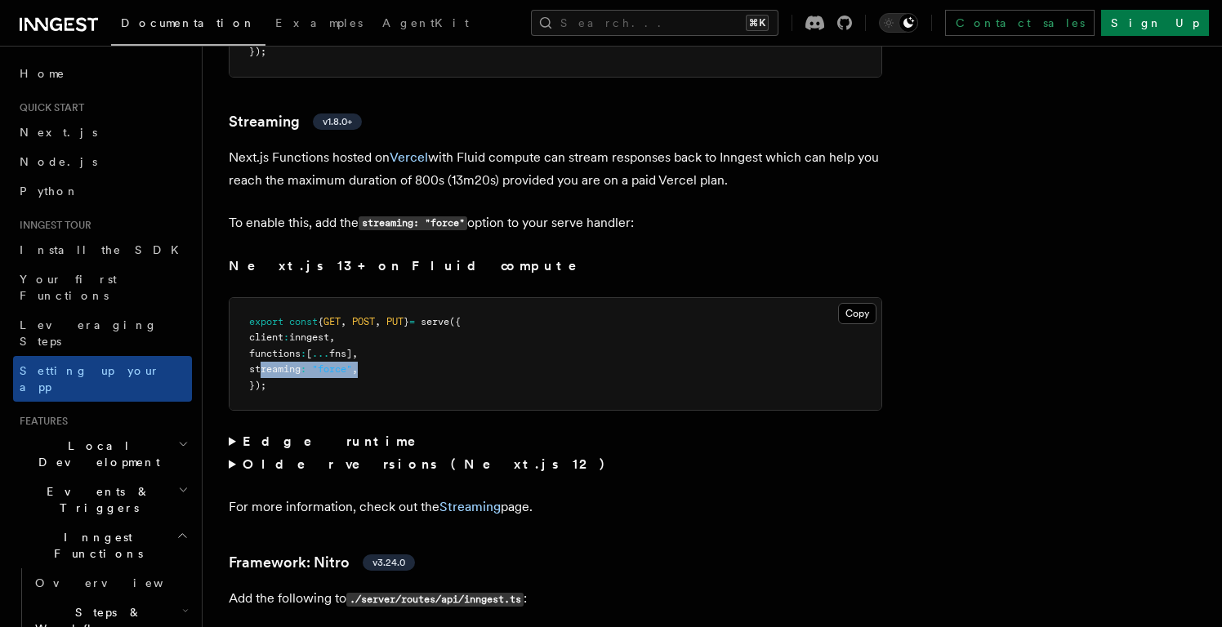
scroll to position [10358, 0]
click at [460, 497] on link "Streaming" at bounding box center [469, 505] width 61 height 16
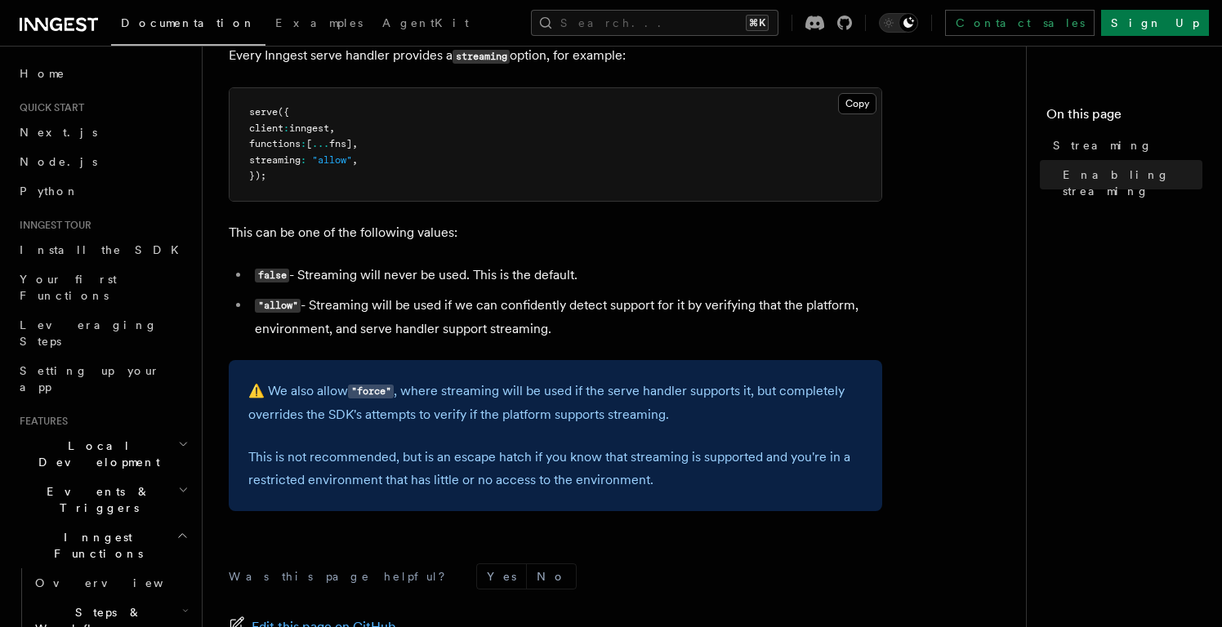
scroll to position [453, 0]
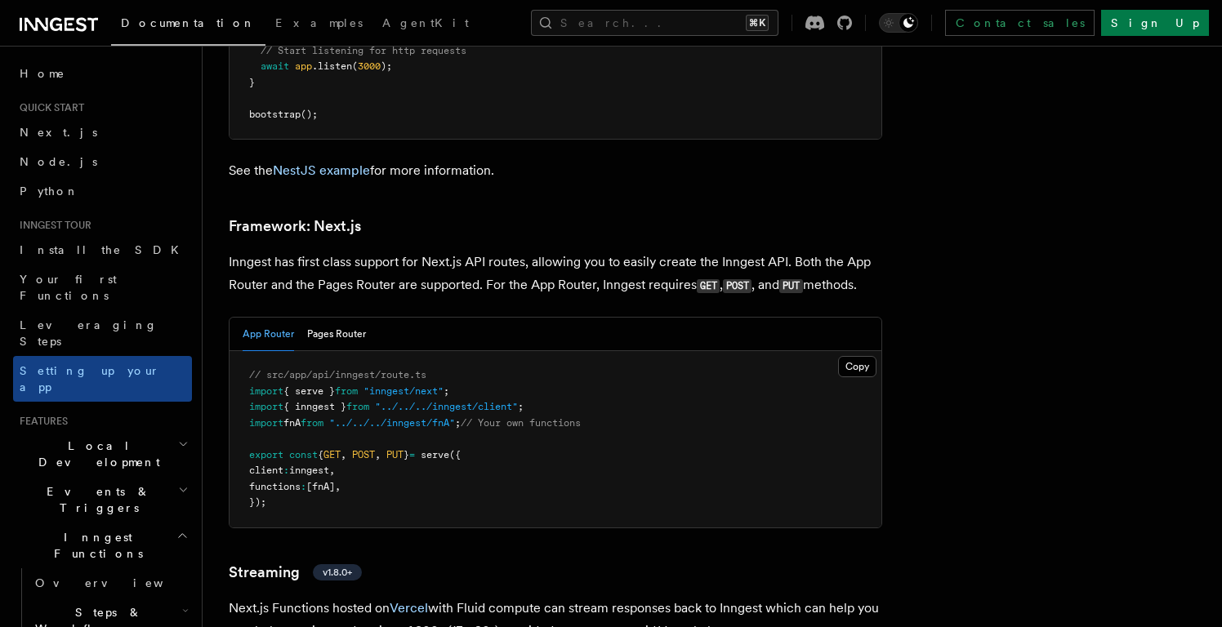
scroll to position [10048, 0]
